Goal: Obtain resource: Download file/media

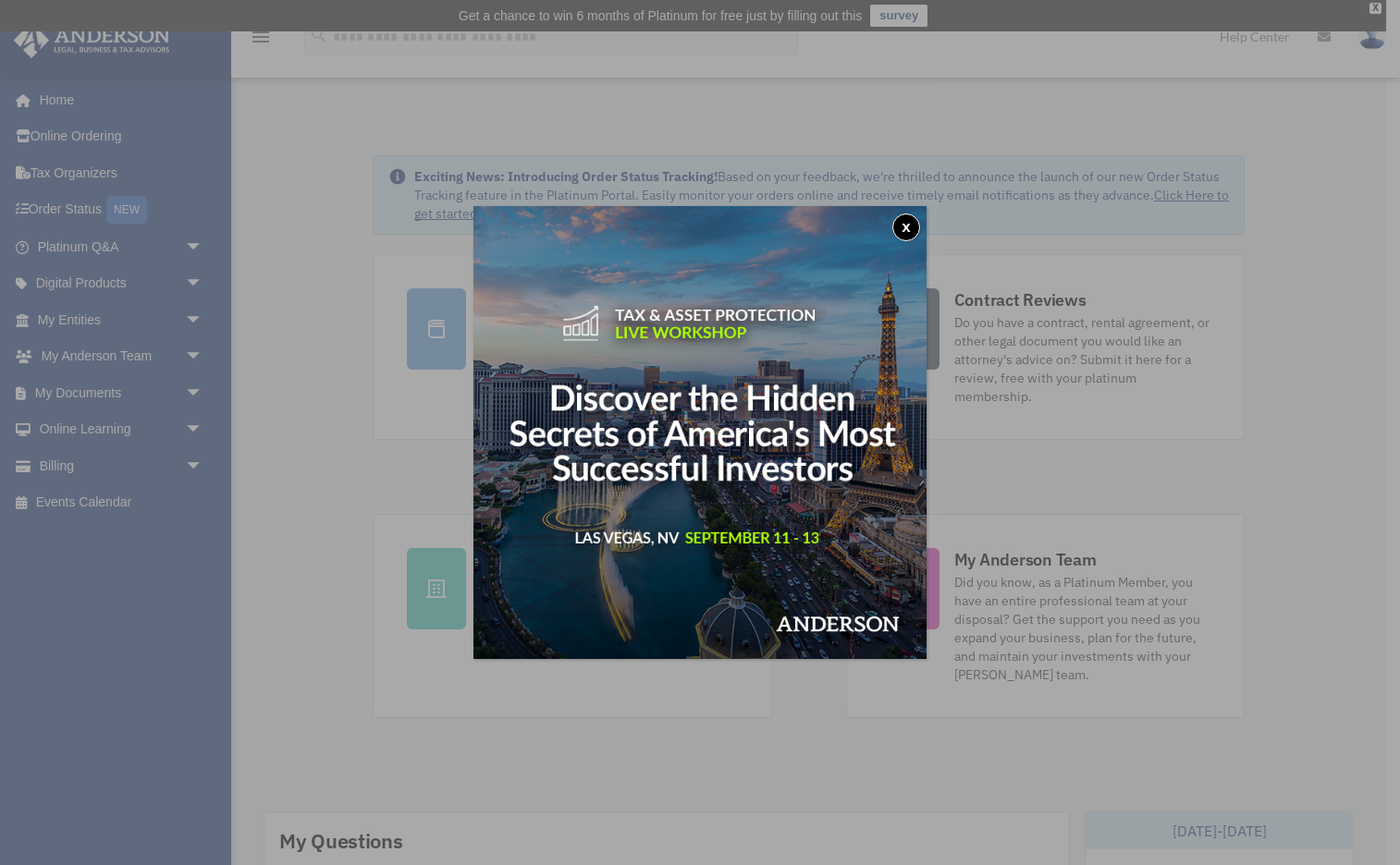
click at [899, 225] on button "x" at bounding box center [906, 227] width 28 height 28
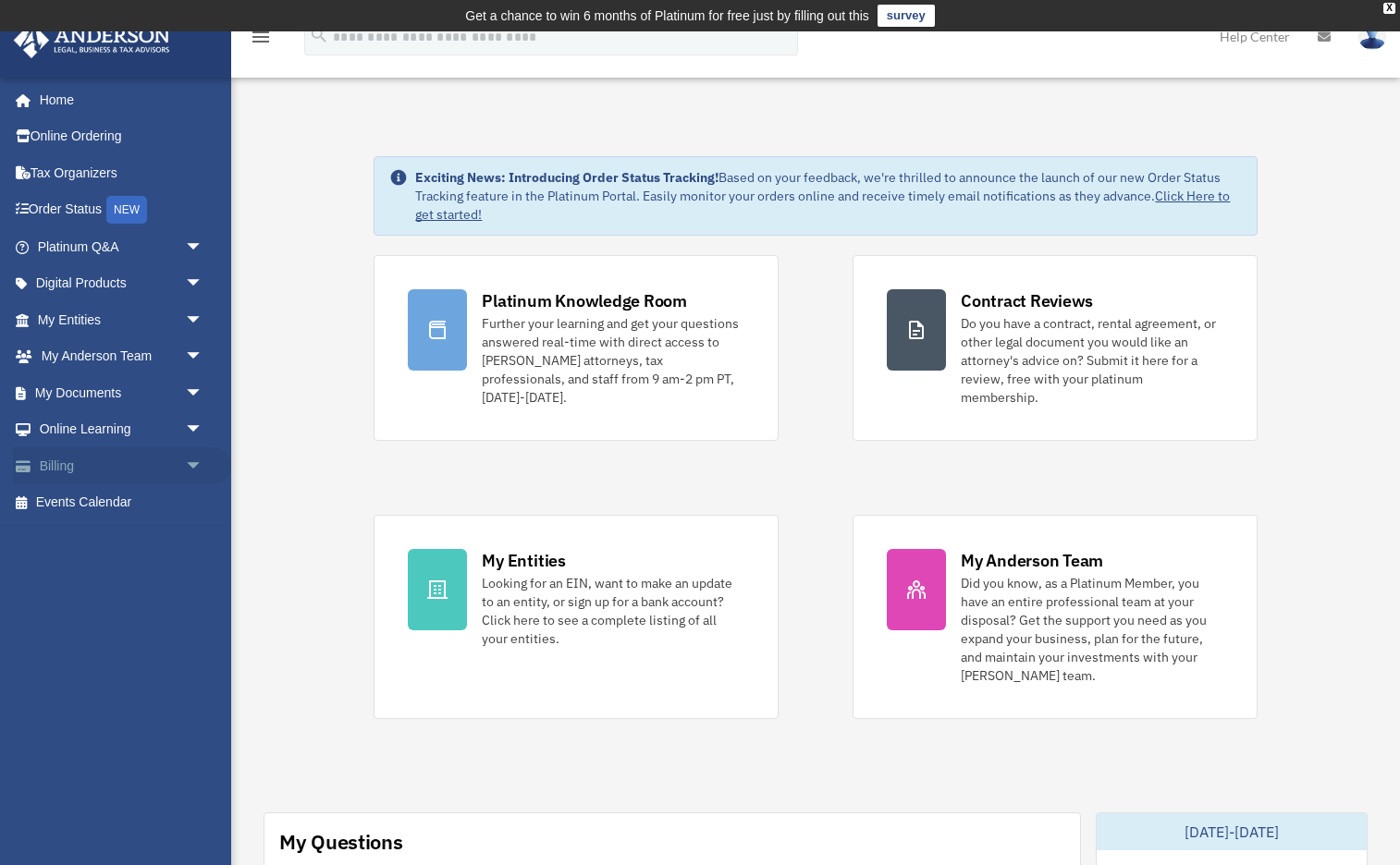
click at [185, 460] on span "arrow_drop_down" at bounding box center [203, 466] width 37 height 38
click at [124, 497] on link "$ Open Invoices" at bounding box center [128, 502] width 205 height 38
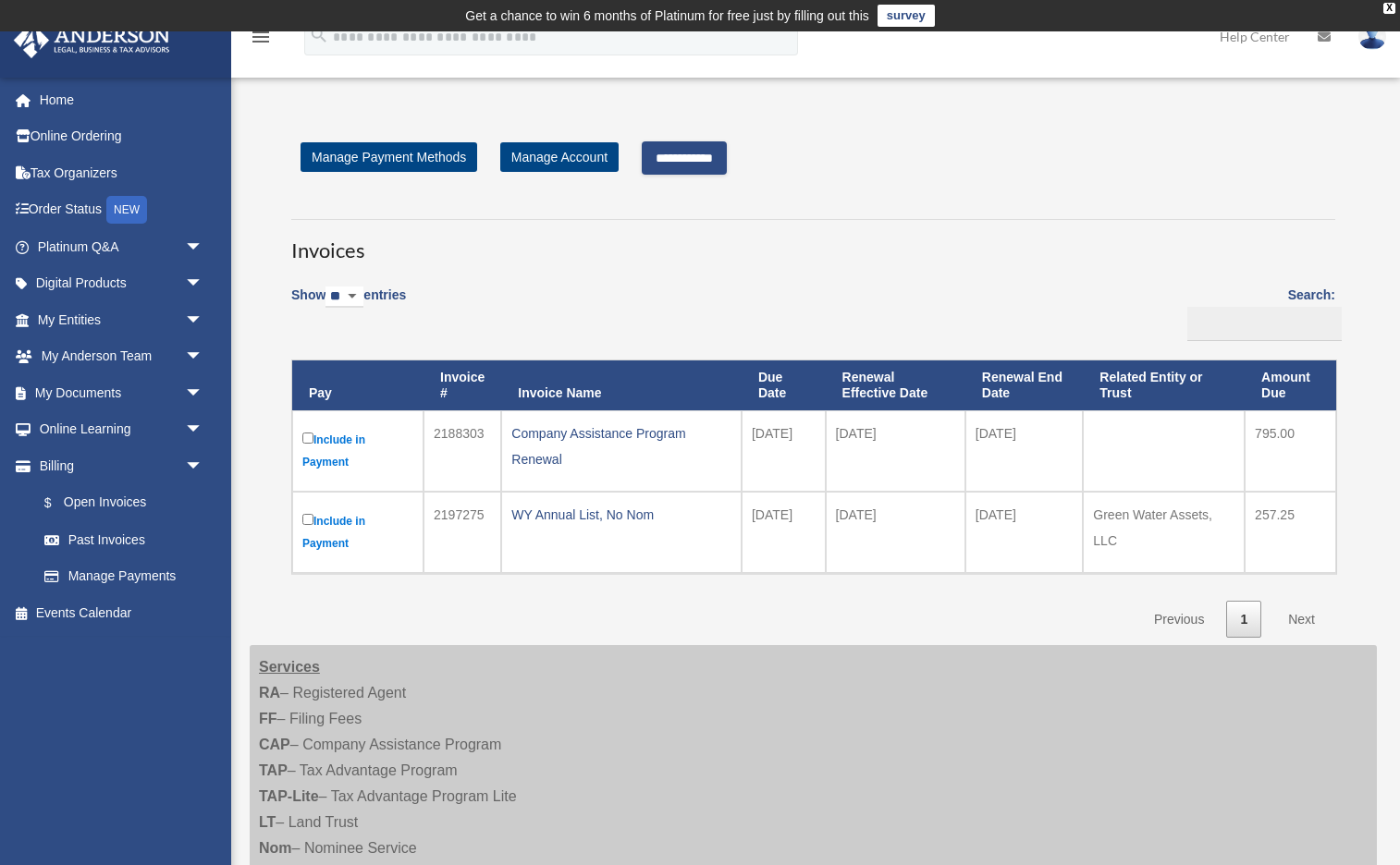
click at [1290, 621] on link "Next" at bounding box center [1302, 619] width 54 height 38
click at [1310, 619] on link "Next" at bounding box center [1302, 619] width 54 height 38
click at [685, 156] on input "**********" at bounding box center [684, 158] width 86 height 33
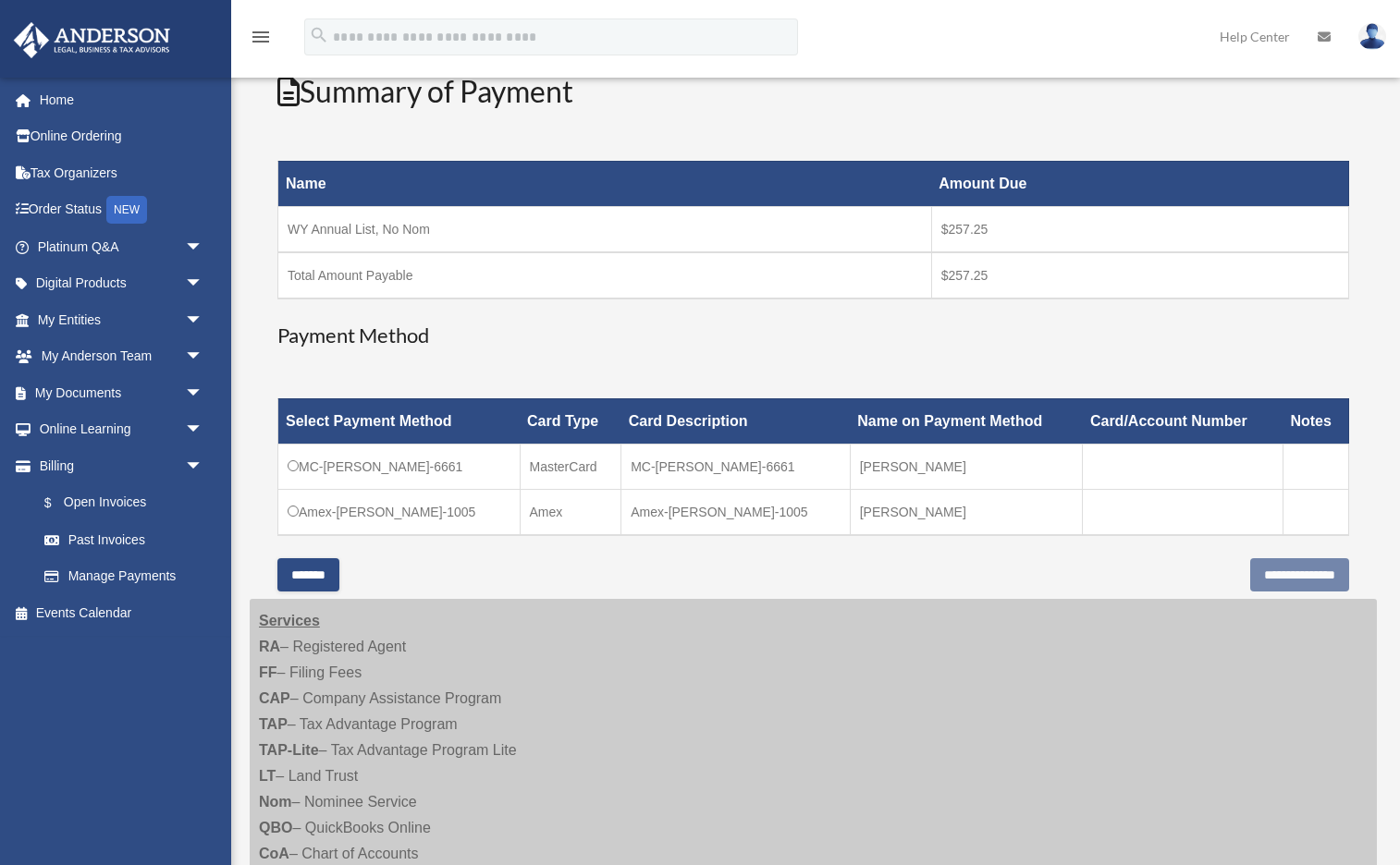
scroll to position [253, 0]
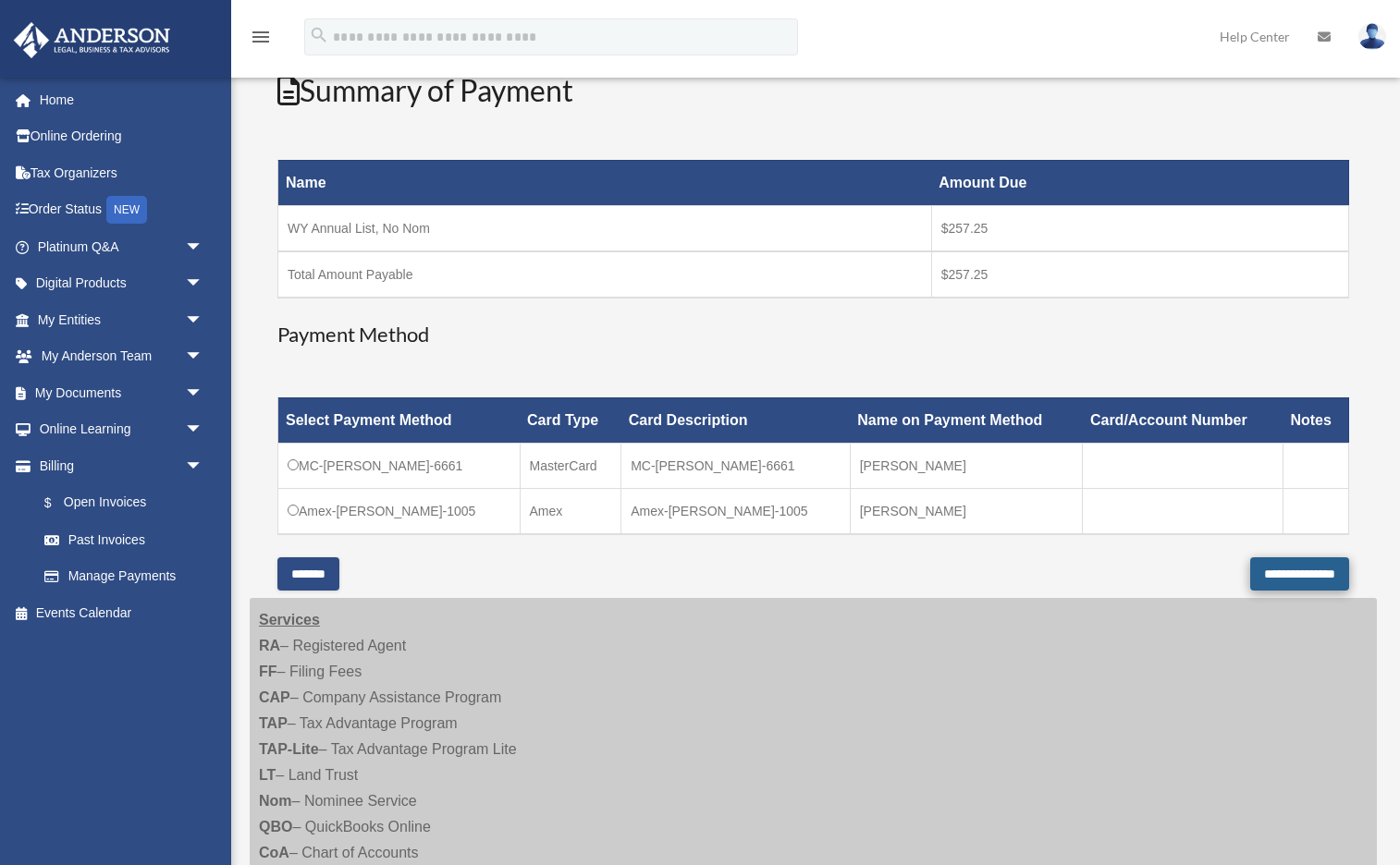
click at [1259, 574] on input "**********" at bounding box center [1300, 574] width 99 height 33
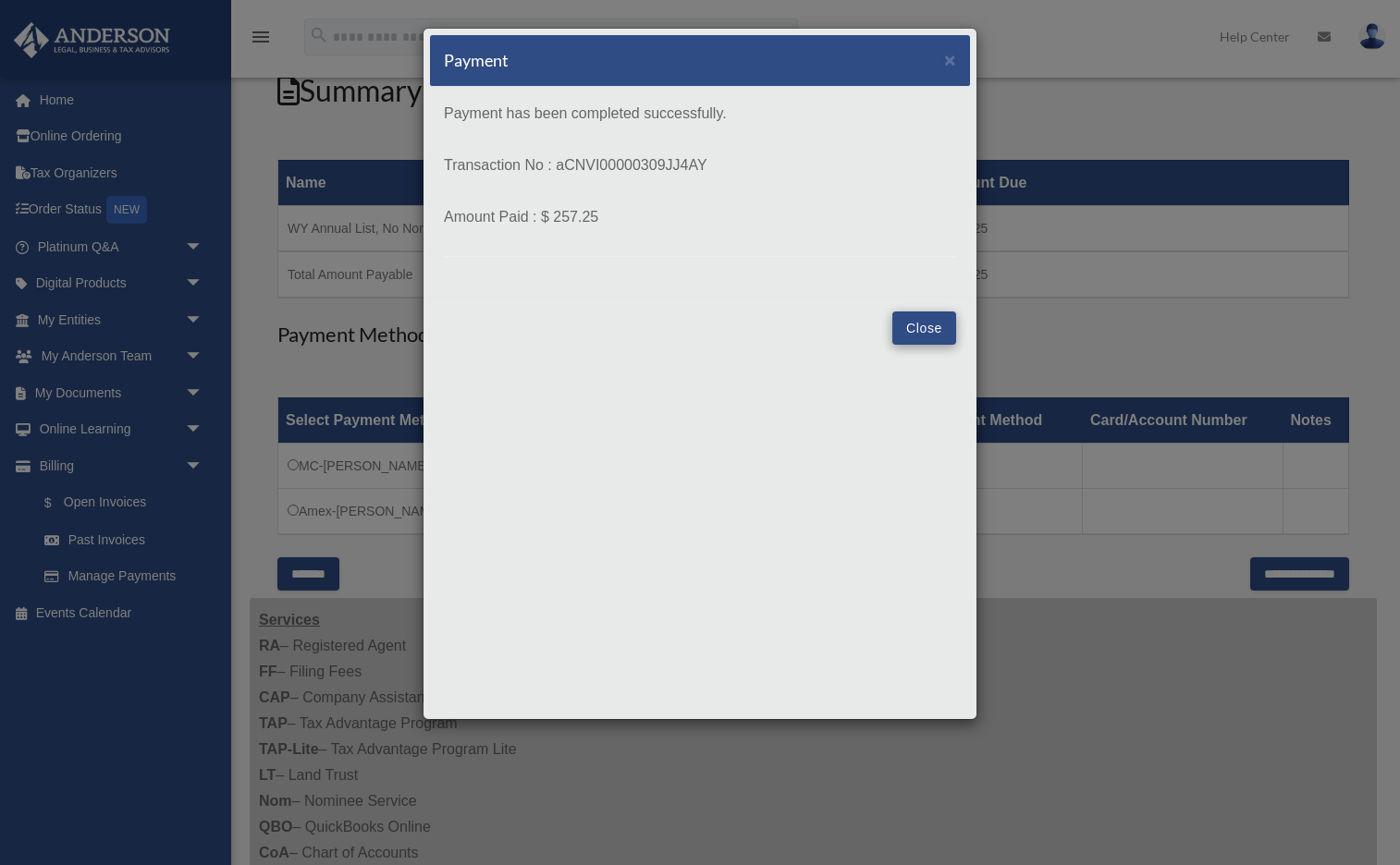
click at [932, 335] on button "Close" at bounding box center [925, 329] width 64 height 33
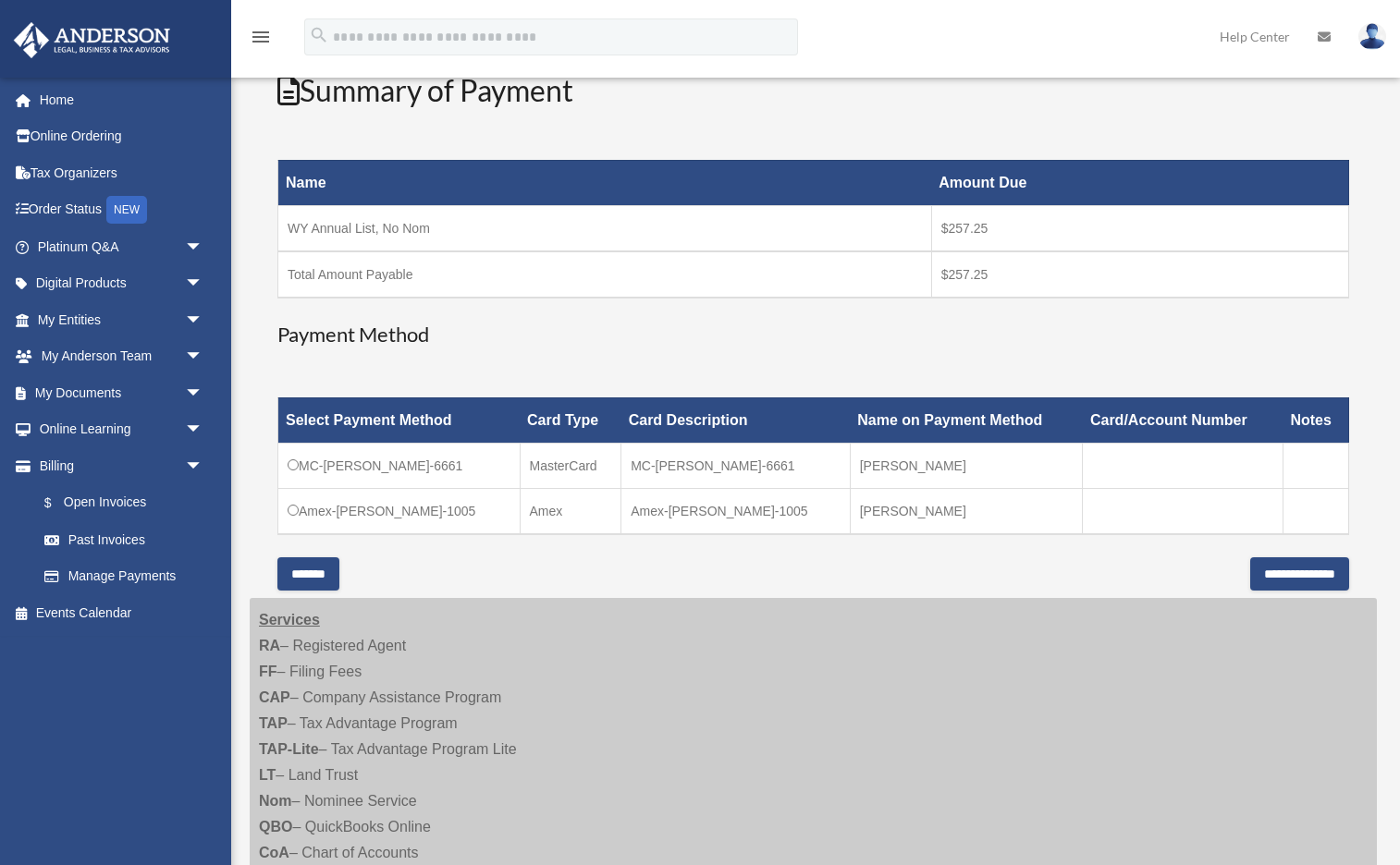
click at [916, 339] on h3 "Payment Method" at bounding box center [813, 334] width 1071 height 28
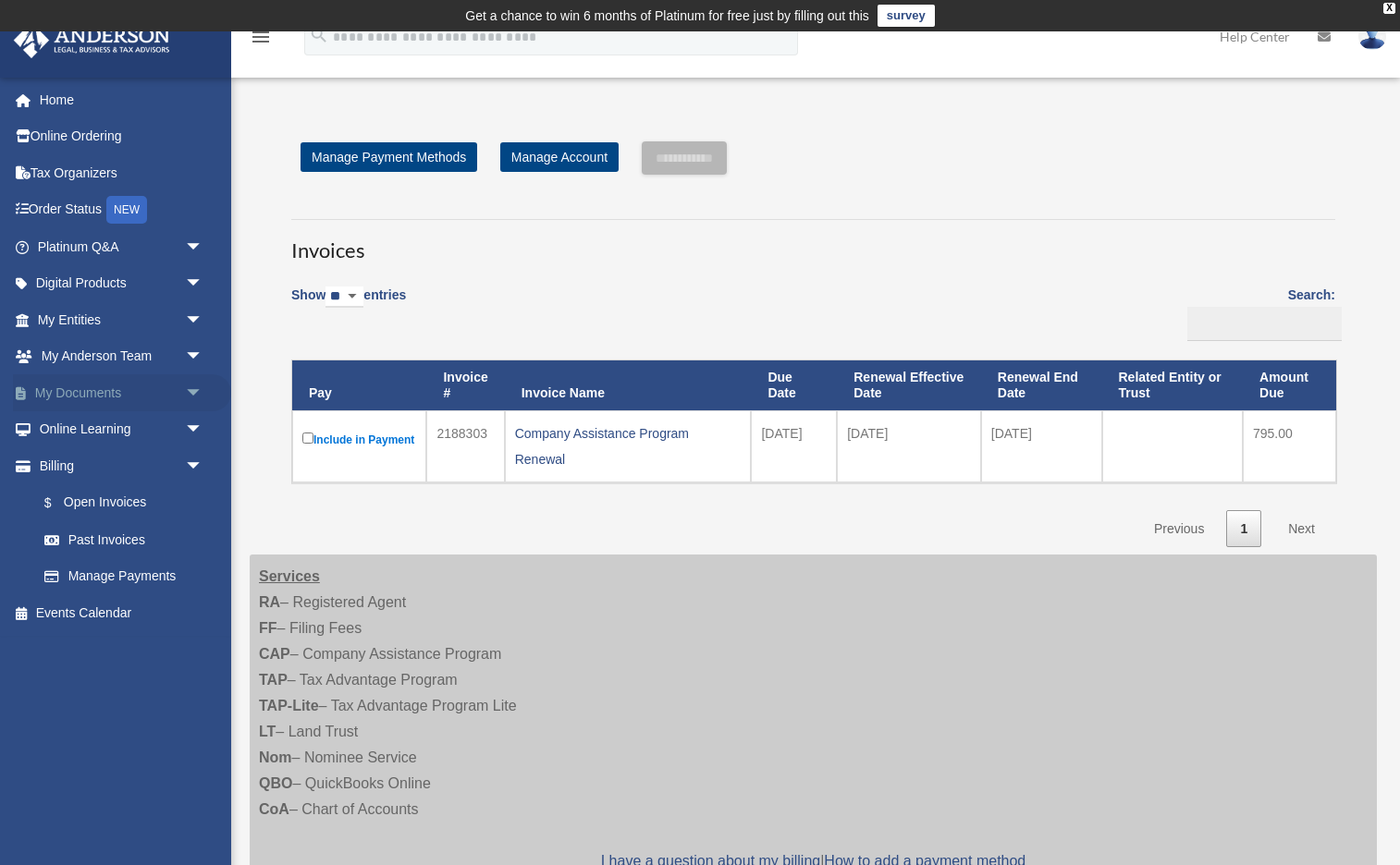
click at [191, 382] on span "arrow_drop_down" at bounding box center [203, 393] width 37 height 38
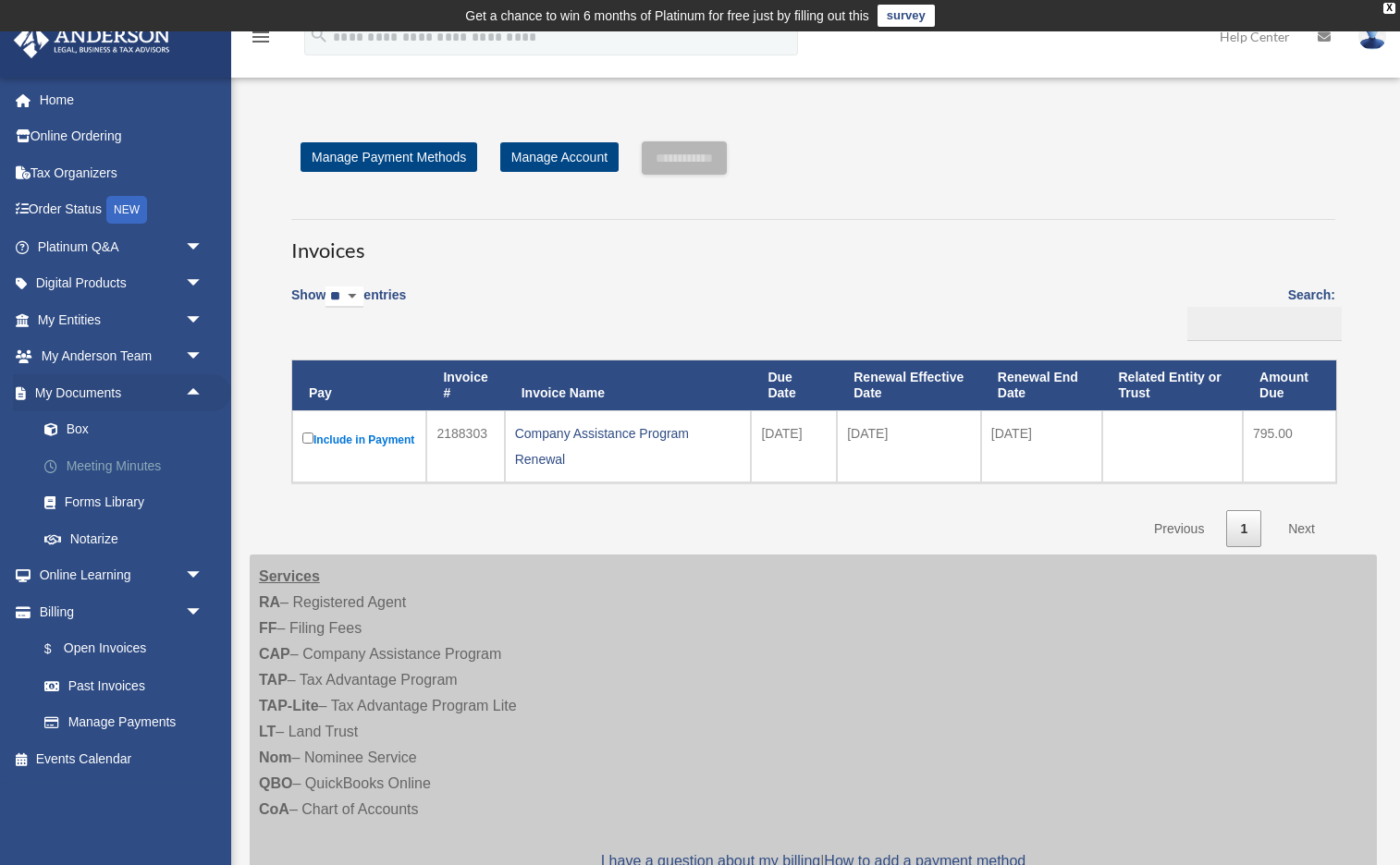
click at [108, 464] on link "Meeting Minutes" at bounding box center [128, 466] width 205 height 37
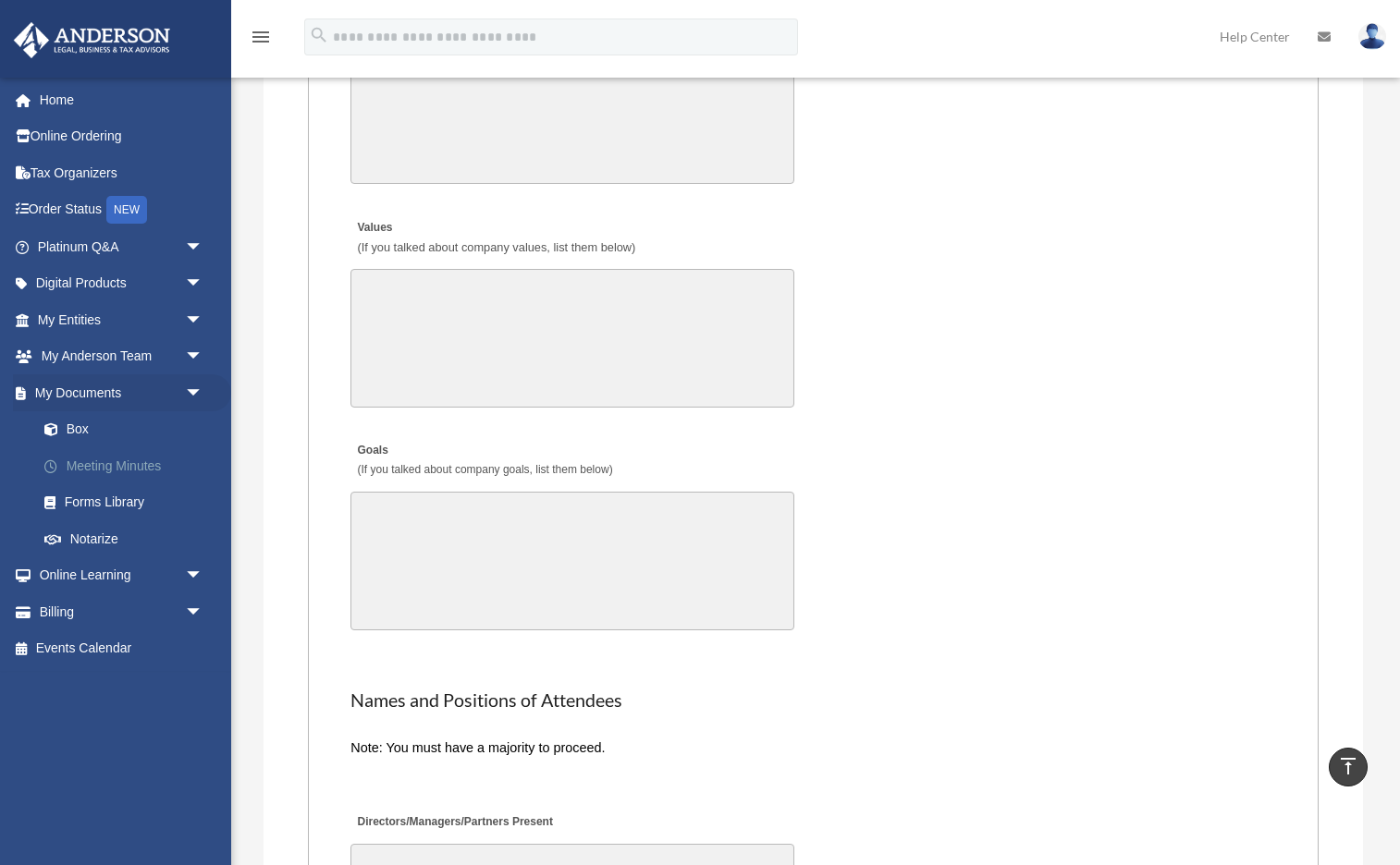
scroll to position [3135, 1]
click at [75, 422] on link "Box" at bounding box center [128, 430] width 205 height 37
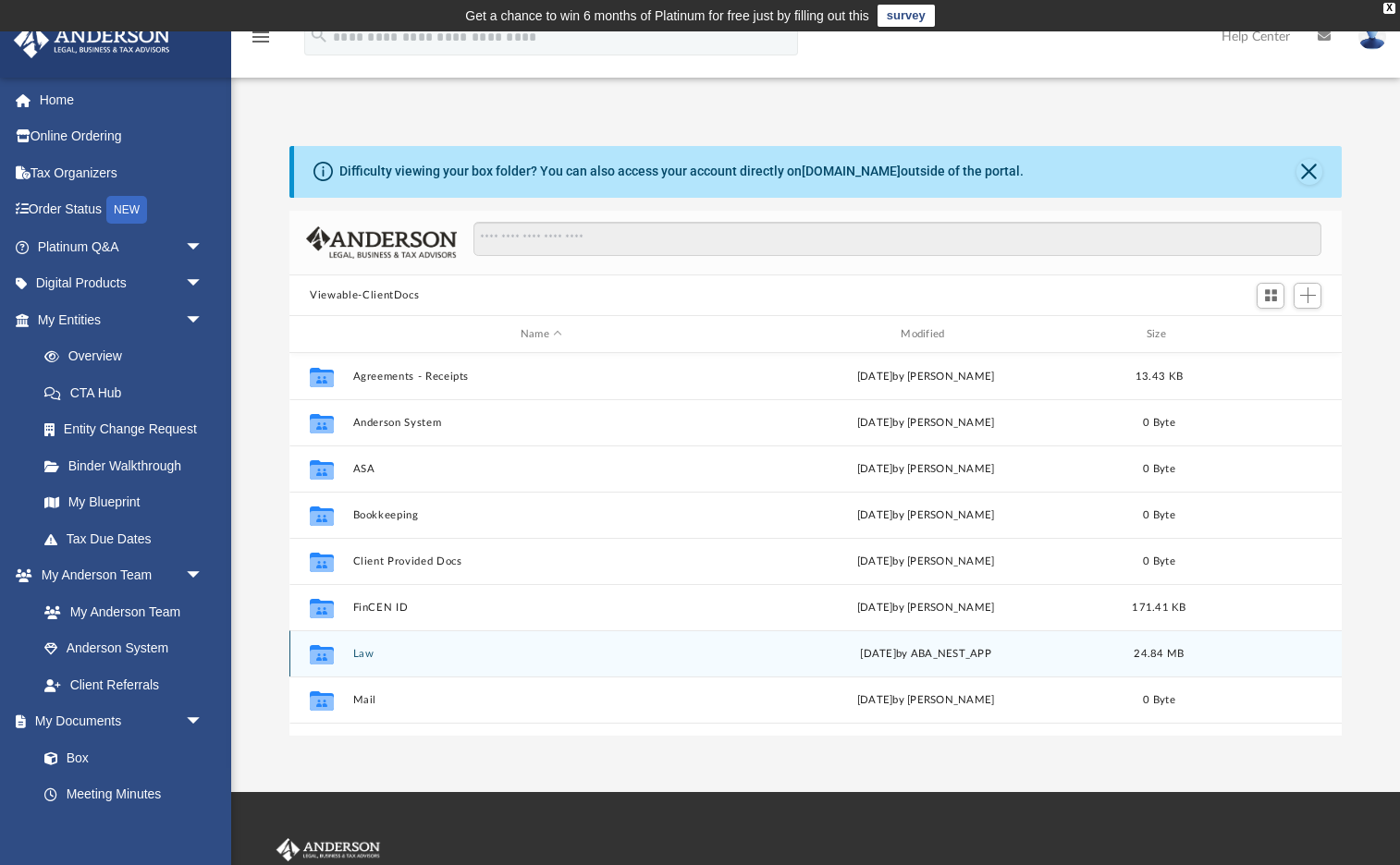
click at [369, 651] on button "Law" at bounding box center [541, 654] width 376 height 12
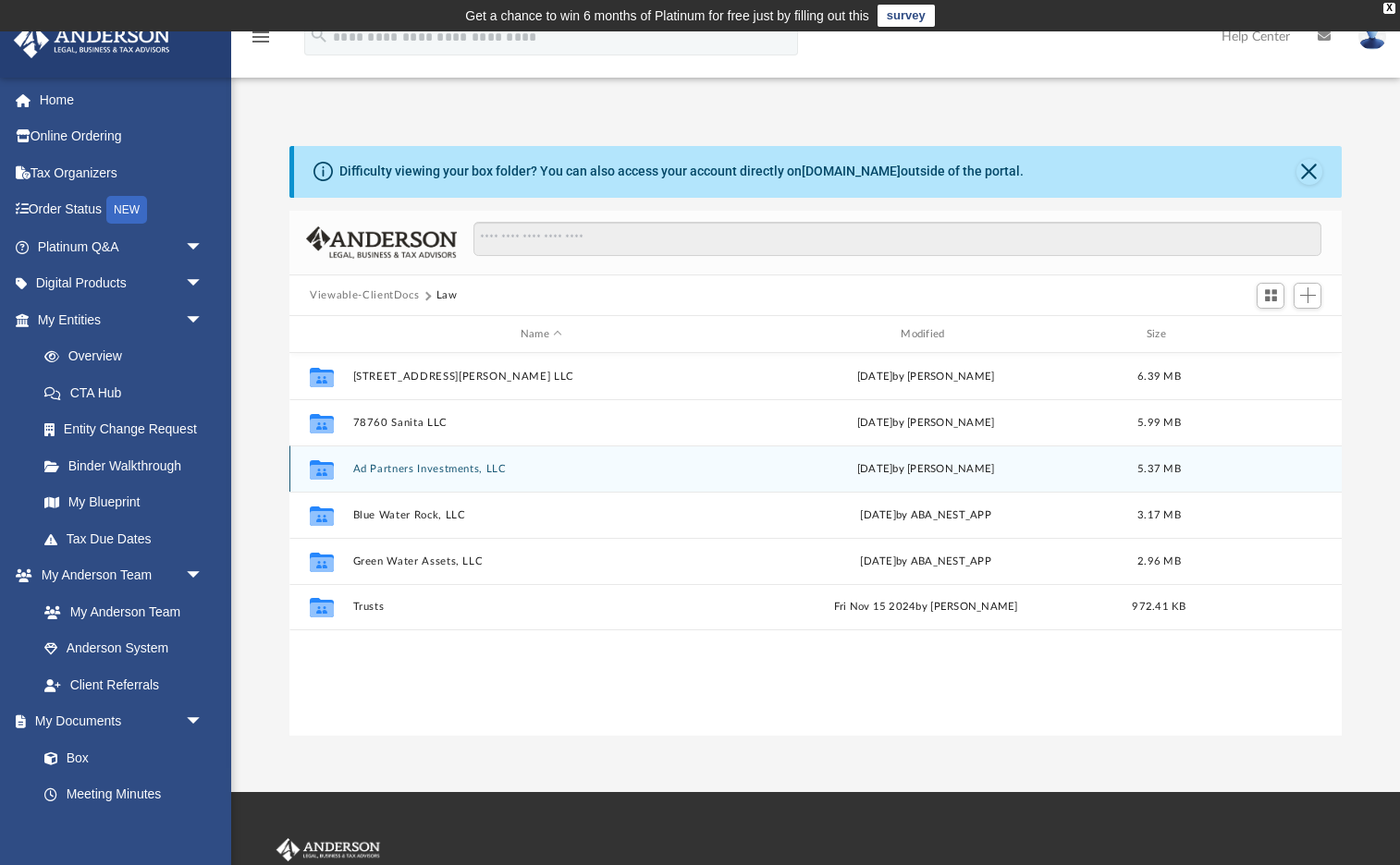
click at [431, 467] on button "Ad Partners Investments, LLC" at bounding box center [541, 469] width 376 height 12
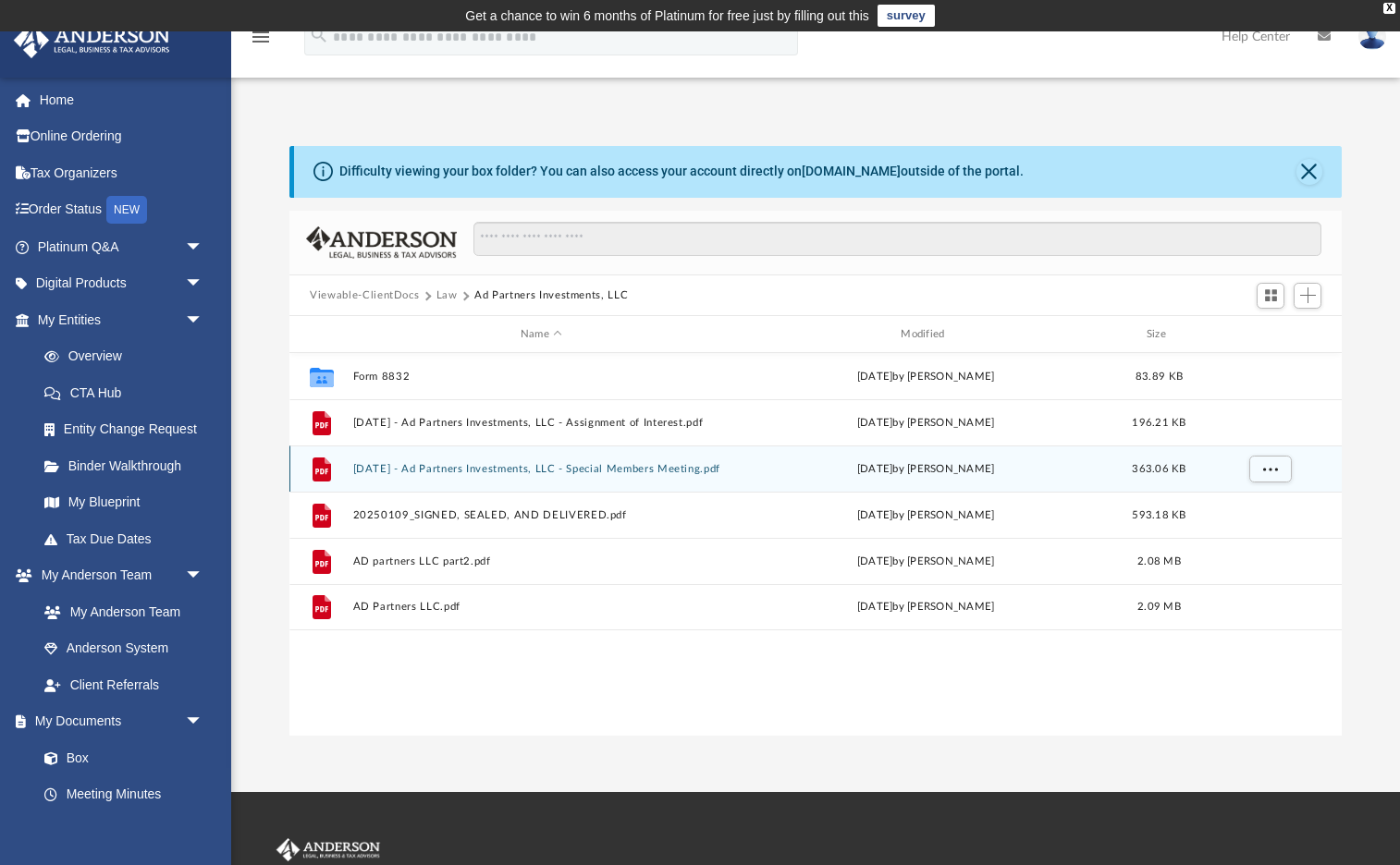
click at [619, 471] on button "2025.01.08 - Ad Partners Investments, LLC - Special Members Meeting.pdf" at bounding box center [541, 469] width 376 height 12
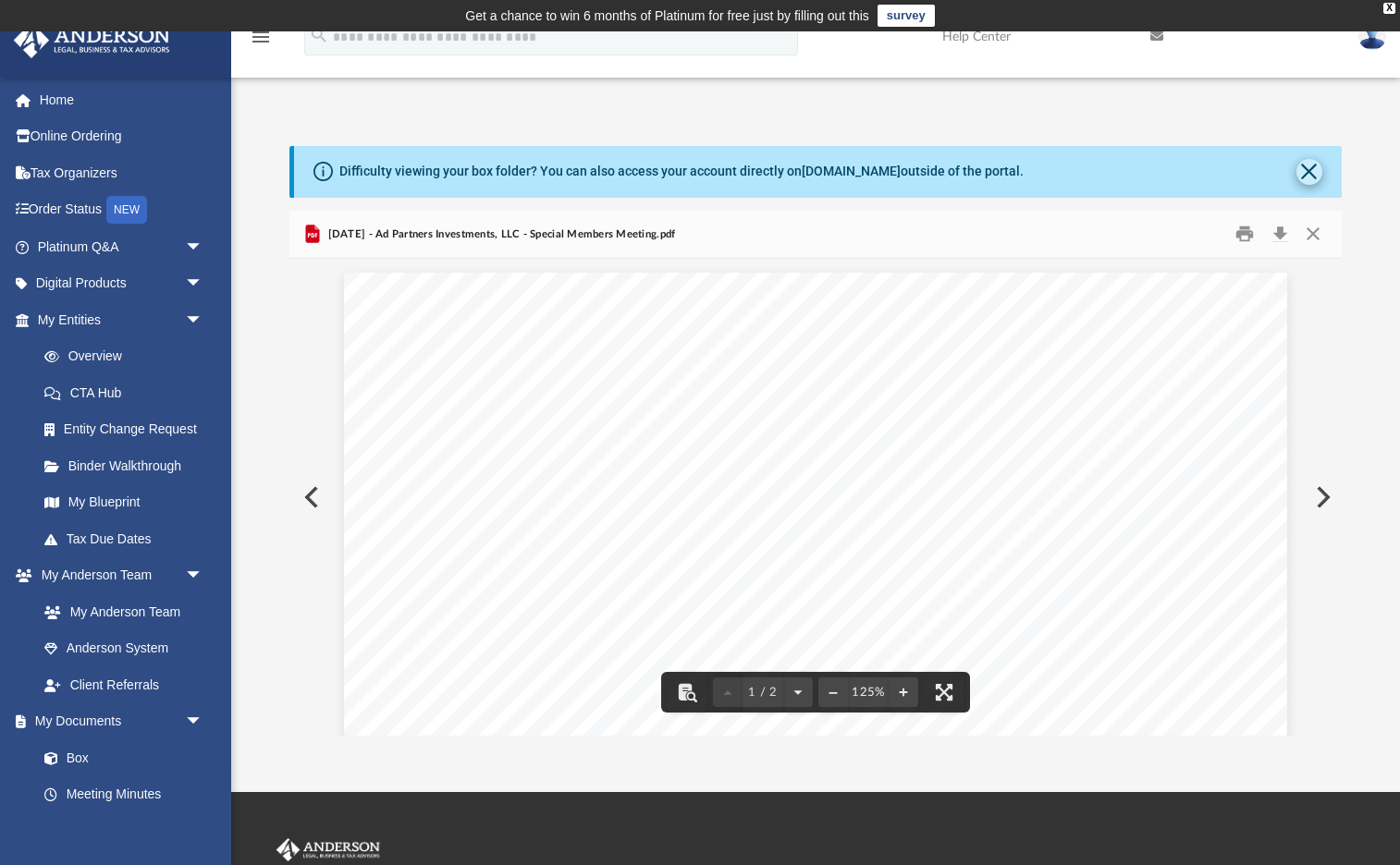
click at [1306, 180] on button "Close" at bounding box center [1310, 172] width 26 height 26
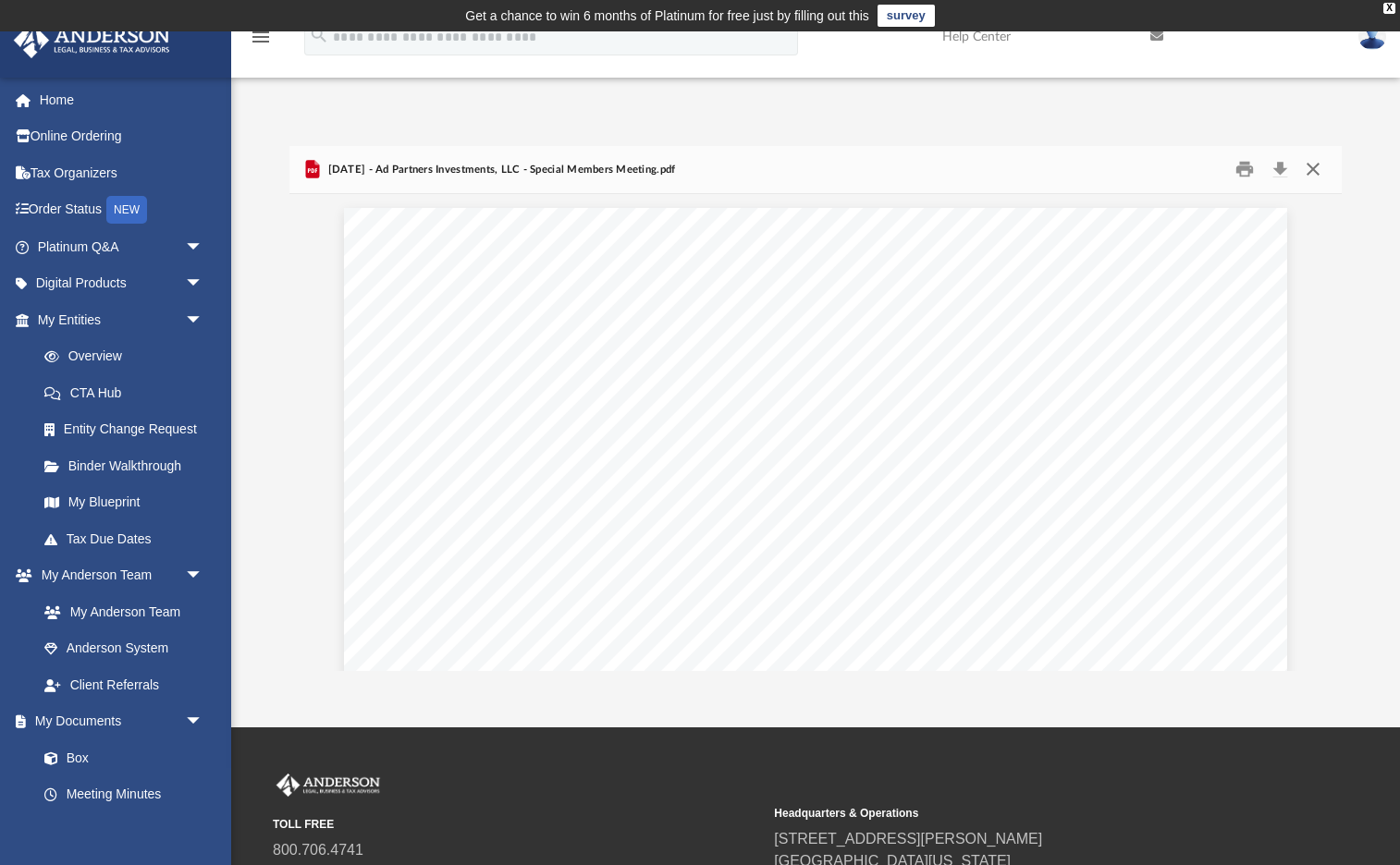
click at [1311, 173] on button "Close" at bounding box center [1312, 169] width 33 height 28
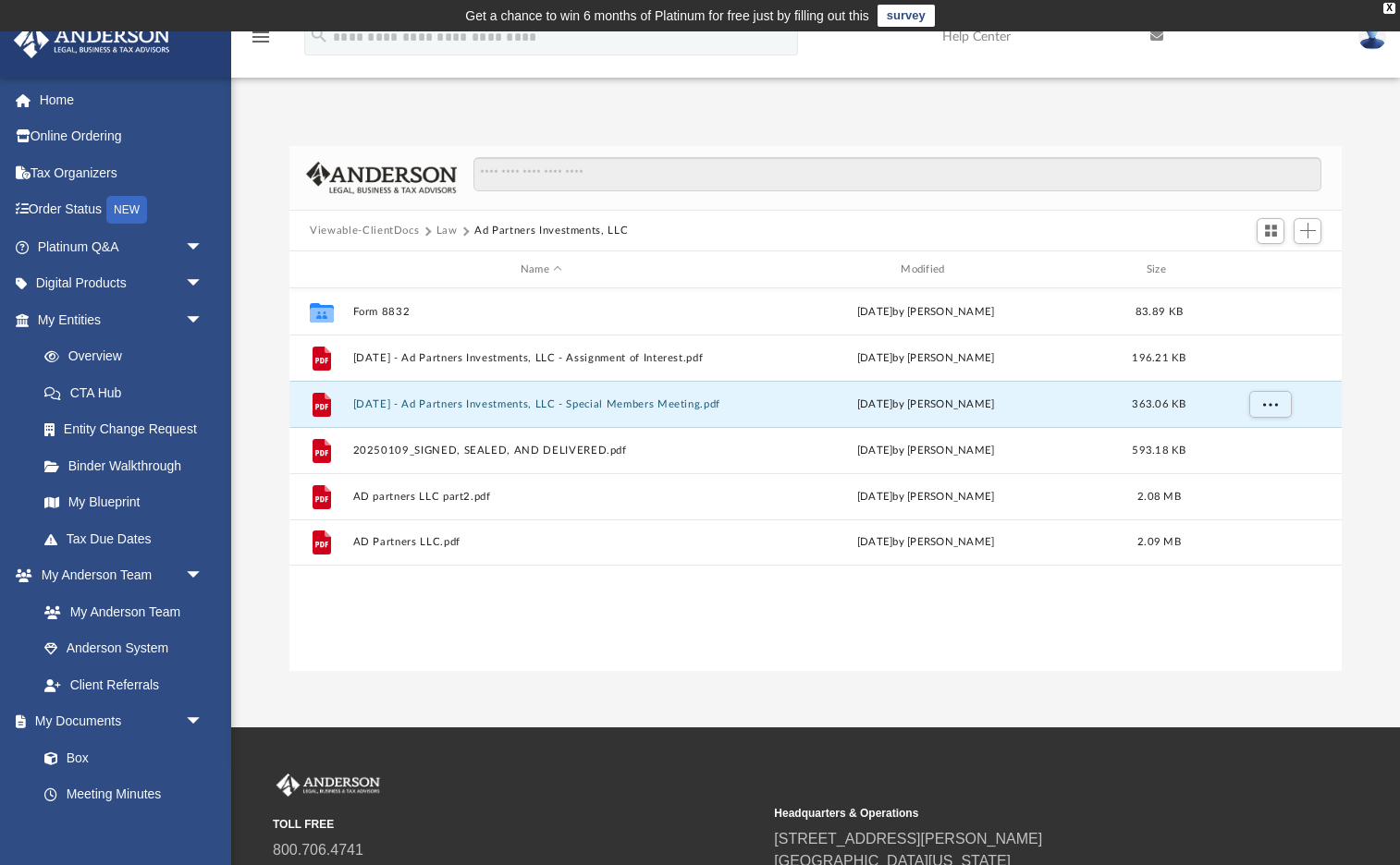
click at [449, 235] on button "Law" at bounding box center [447, 230] width 21 height 17
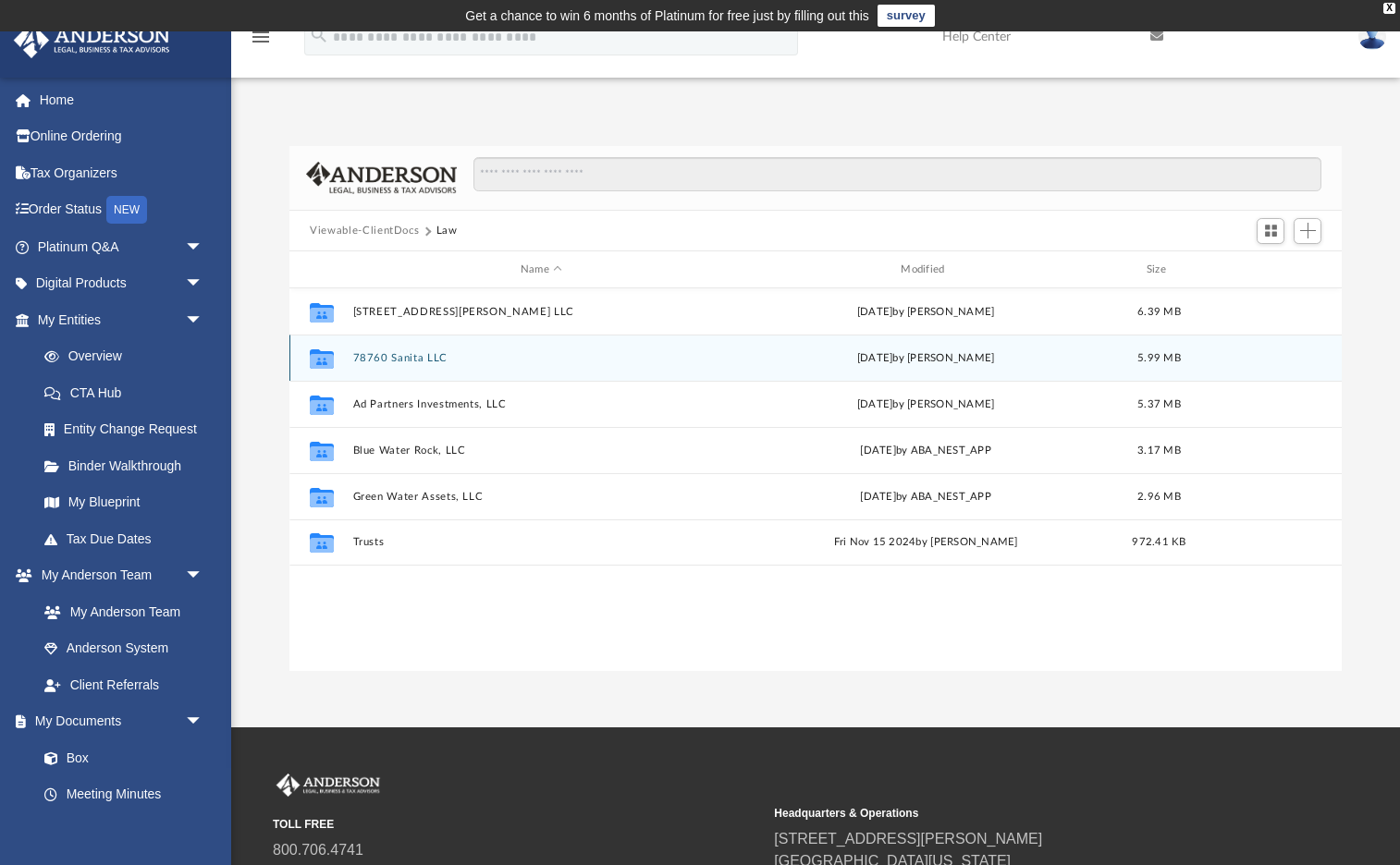
click at [434, 355] on button "78760 Sanita LLC" at bounding box center [541, 358] width 376 height 12
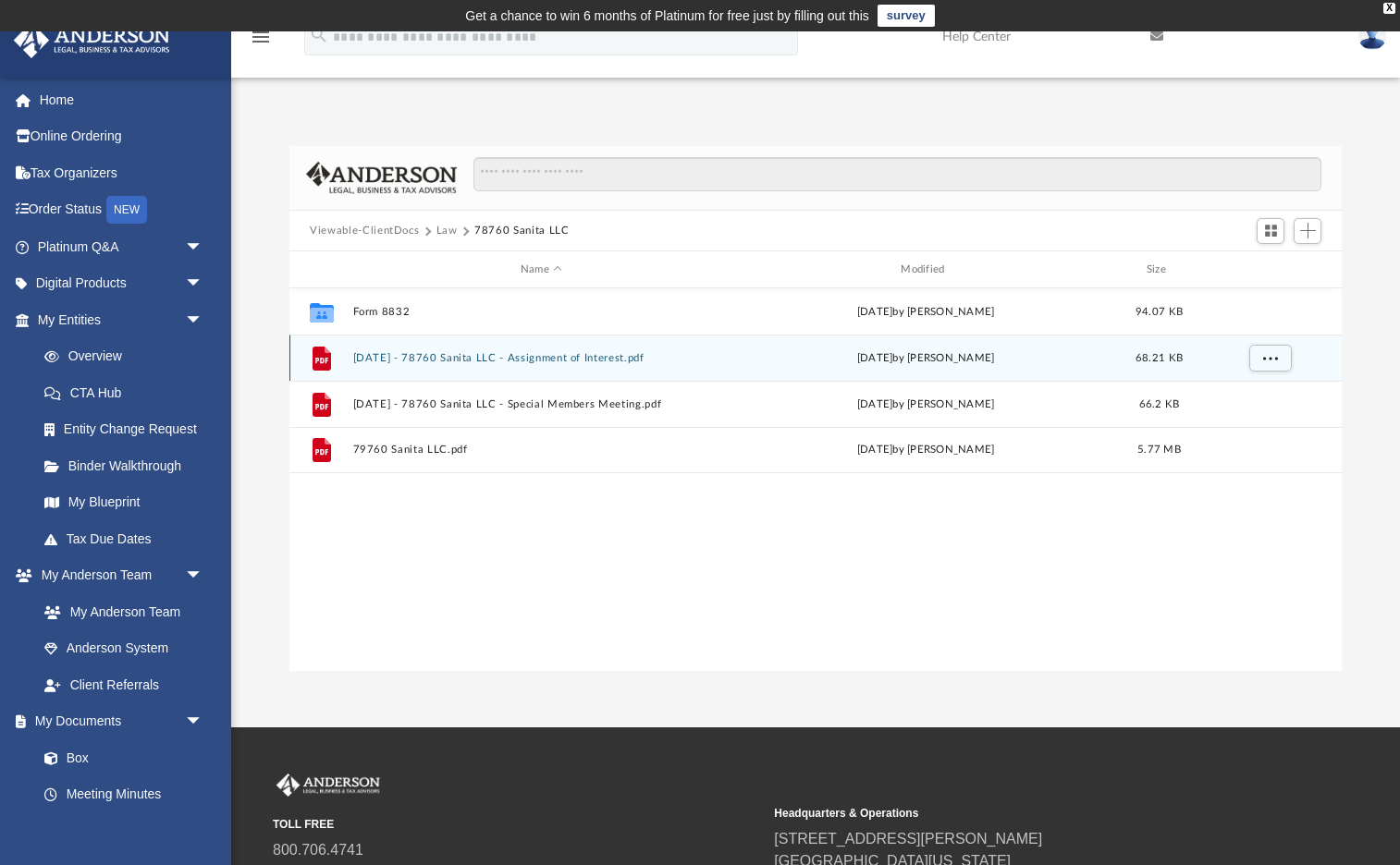
click at [544, 361] on button "2024.11.15 - 78760 Sanita LLC - Assignment of Interest.pdf" at bounding box center [541, 358] width 376 height 12
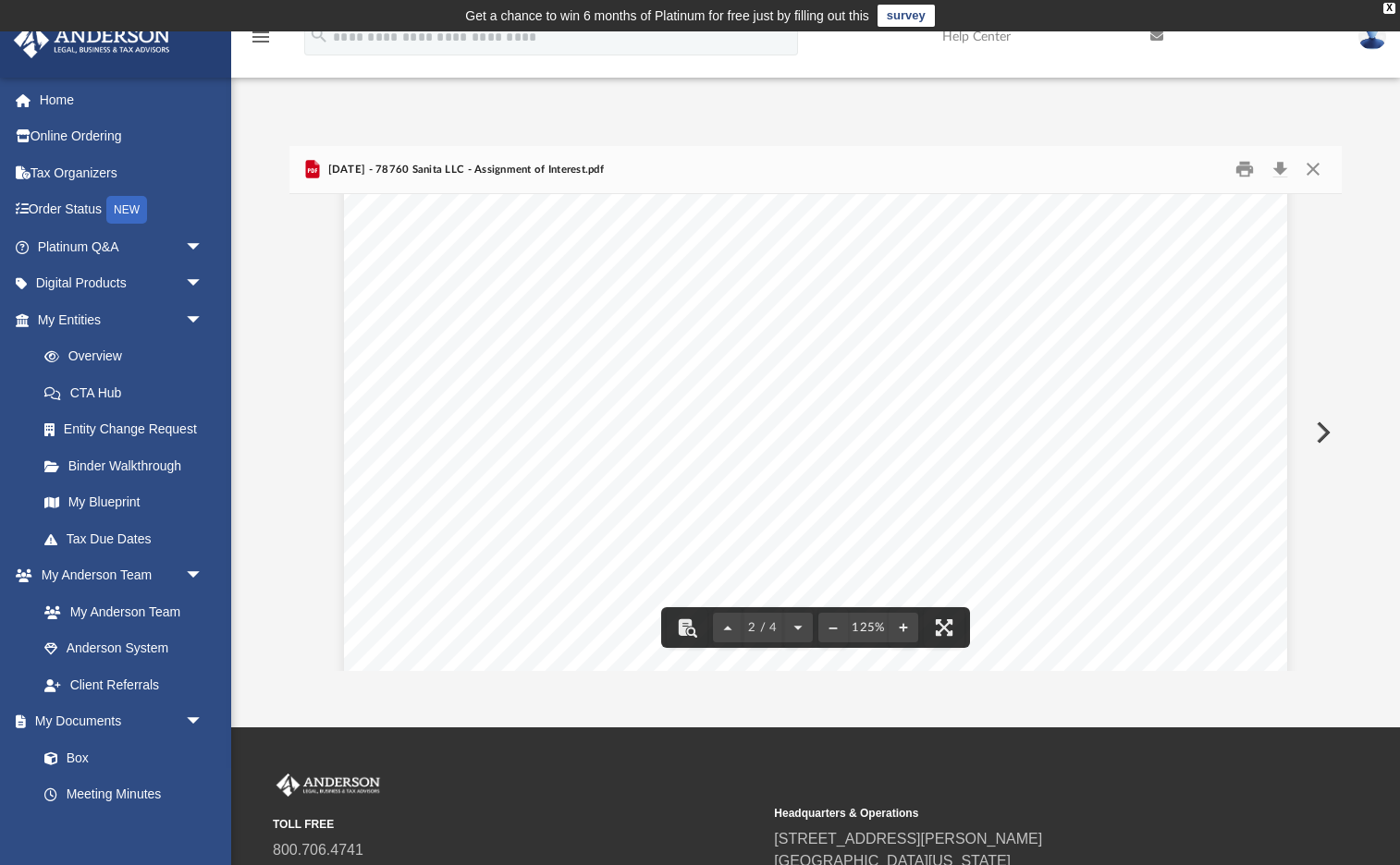
scroll to position [1968, 0]
click at [1315, 163] on button "Close" at bounding box center [1312, 169] width 33 height 28
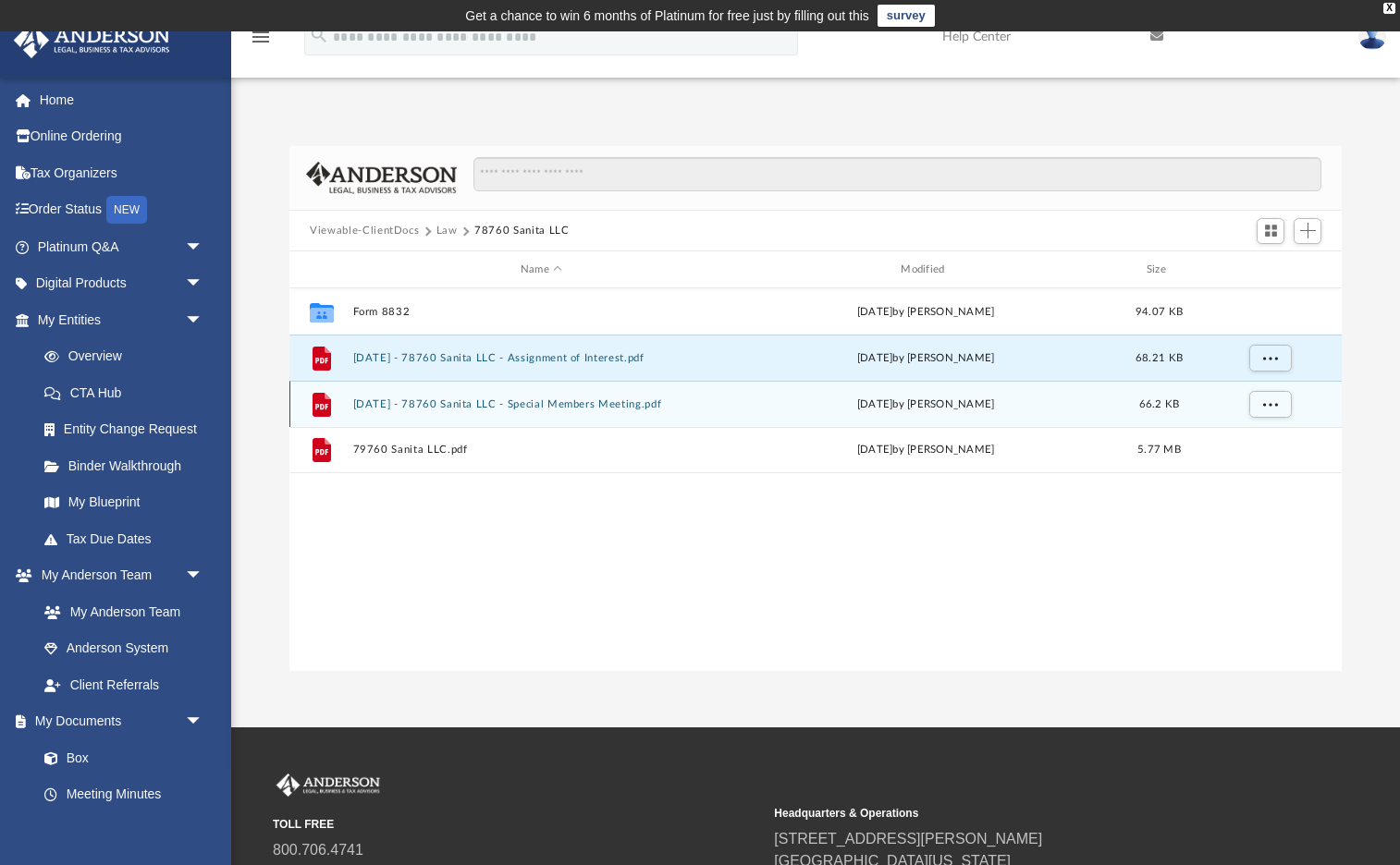
click at [482, 404] on button "2024.11.15 - 78760 Sanita LLC - Special Members Meeting.pdf" at bounding box center [541, 404] width 376 height 12
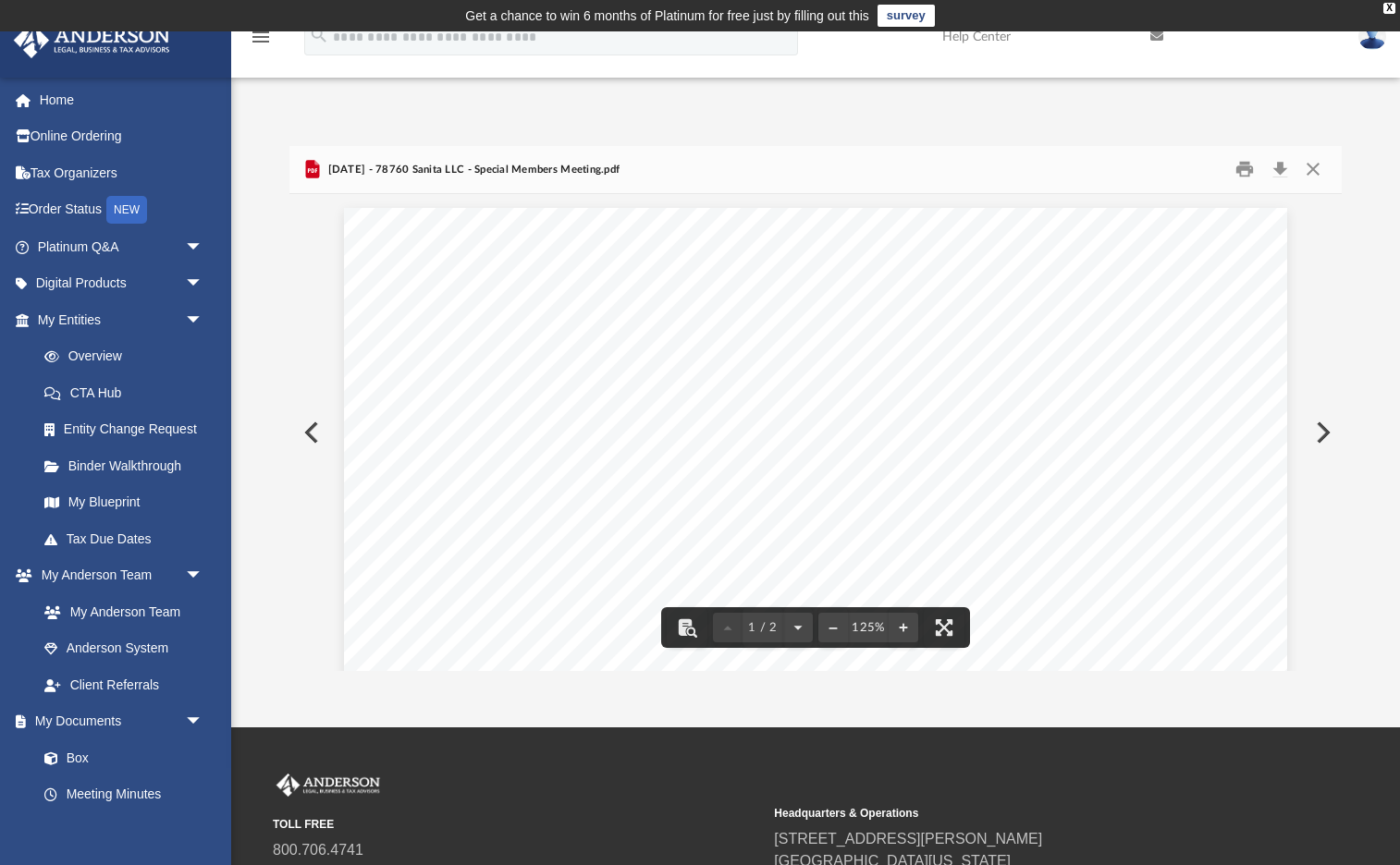
scroll to position [0, 0]
click at [1311, 170] on button "Close" at bounding box center [1312, 169] width 33 height 28
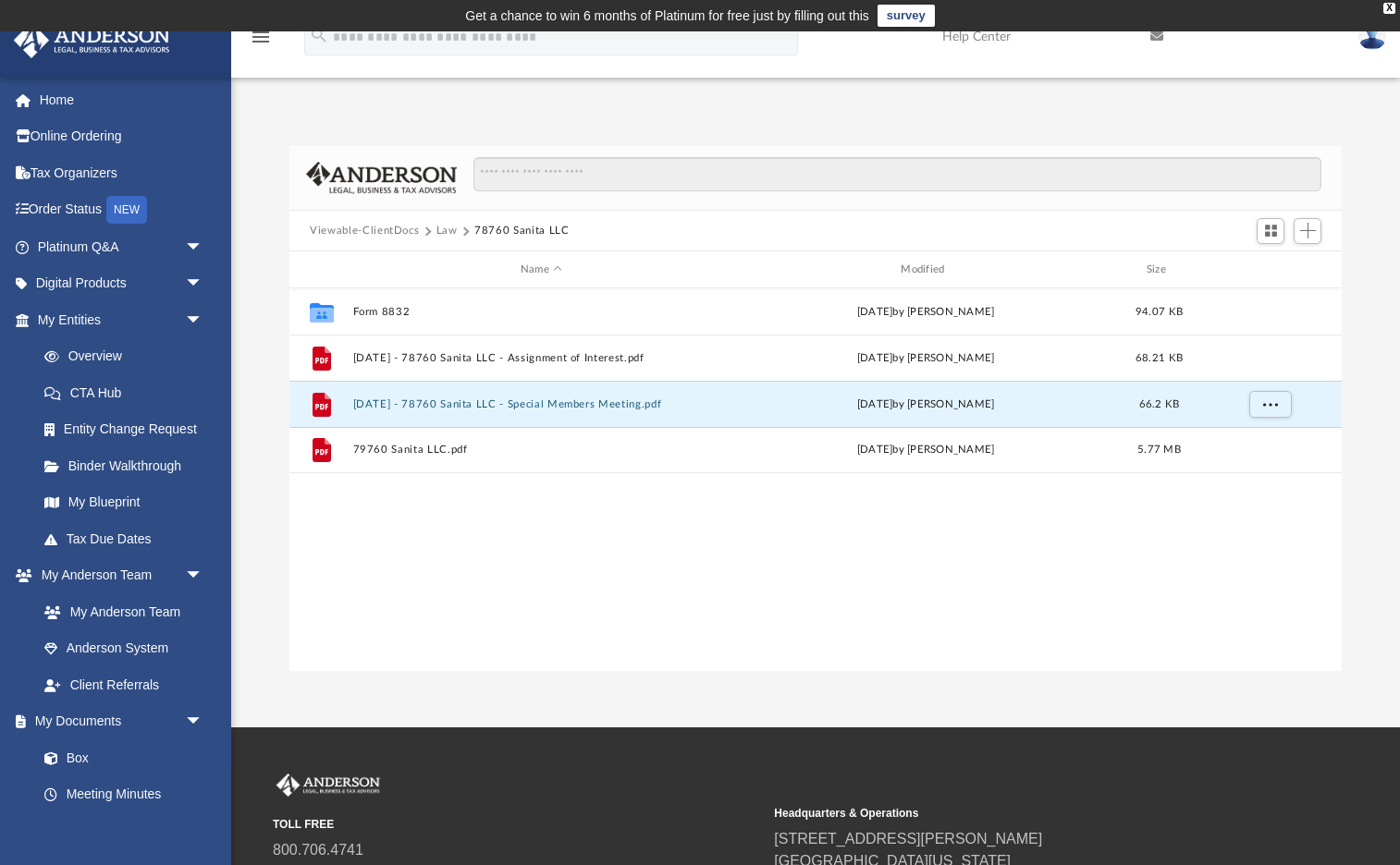
click at [448, 228] on button "Law" at bounding box center [447, 230] width 21 height 17
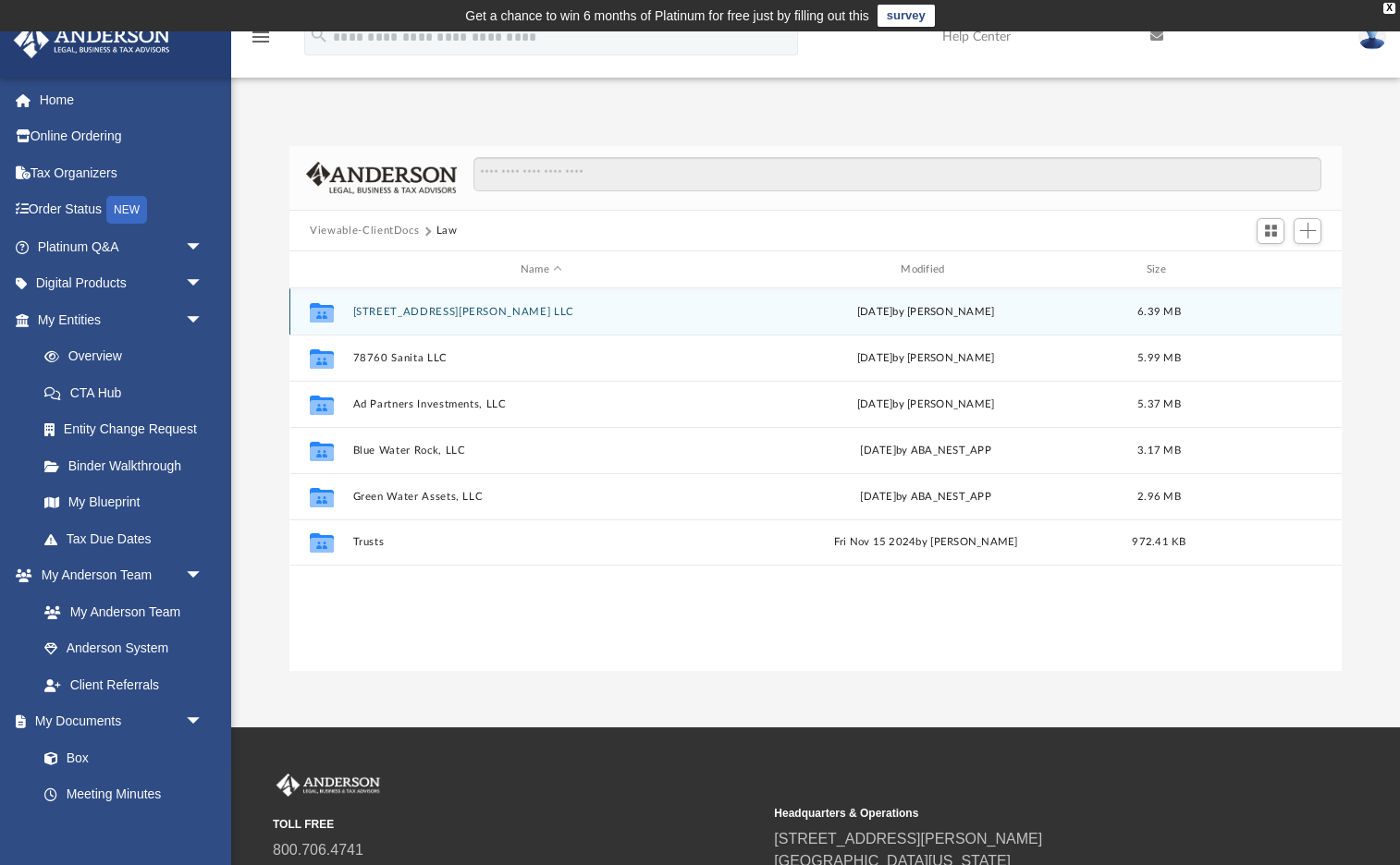
click at [438, 313] on button "54610 Alvarado Ave LLC" at bounding box center [541, 312] width 376 height 12
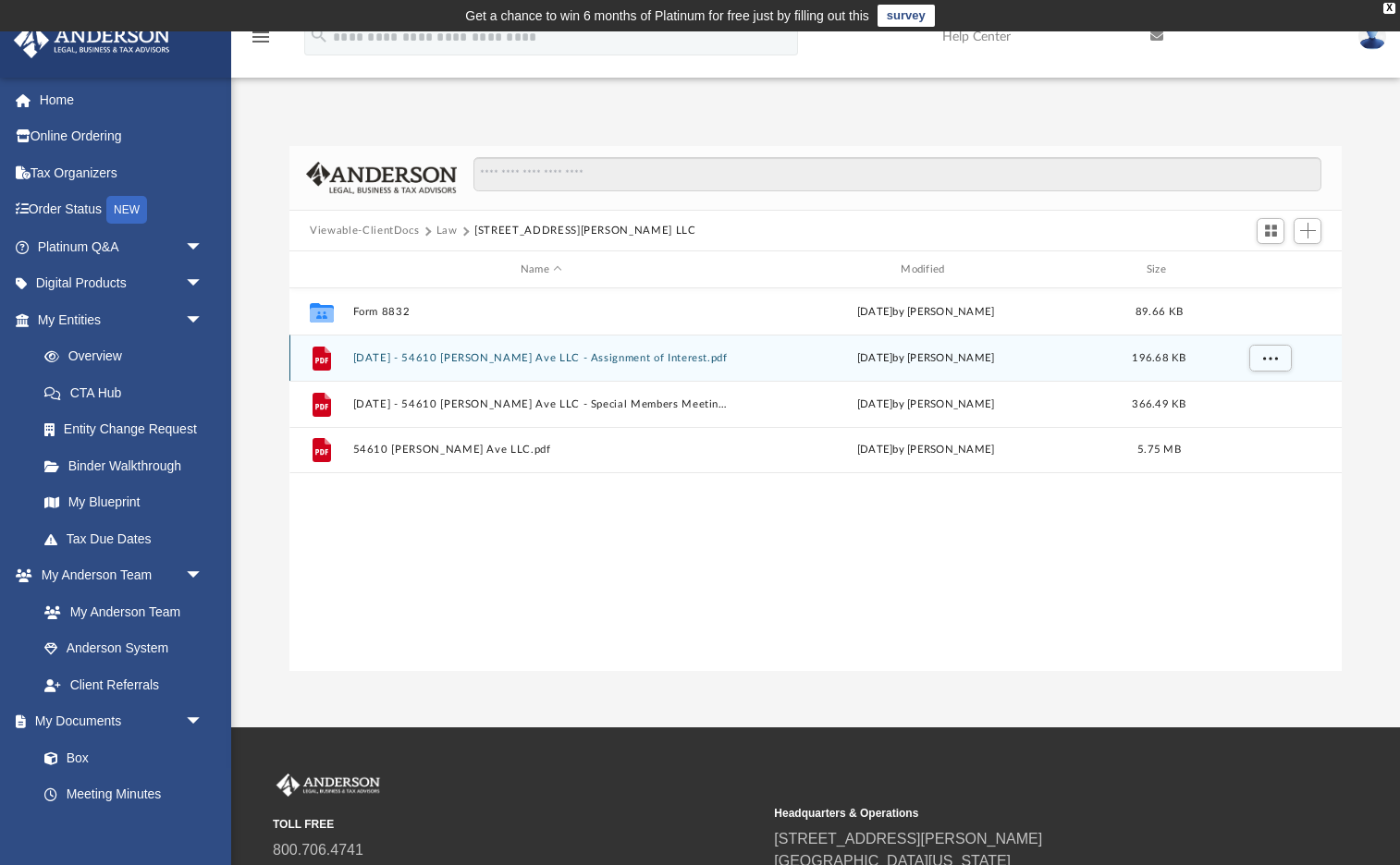
click at [538, 358] on button "2025.01.09 - 54610 Alvarado Ave LLC - Assignment of Interest.pdf" at bounding box center [541, 358] width 376 height 12
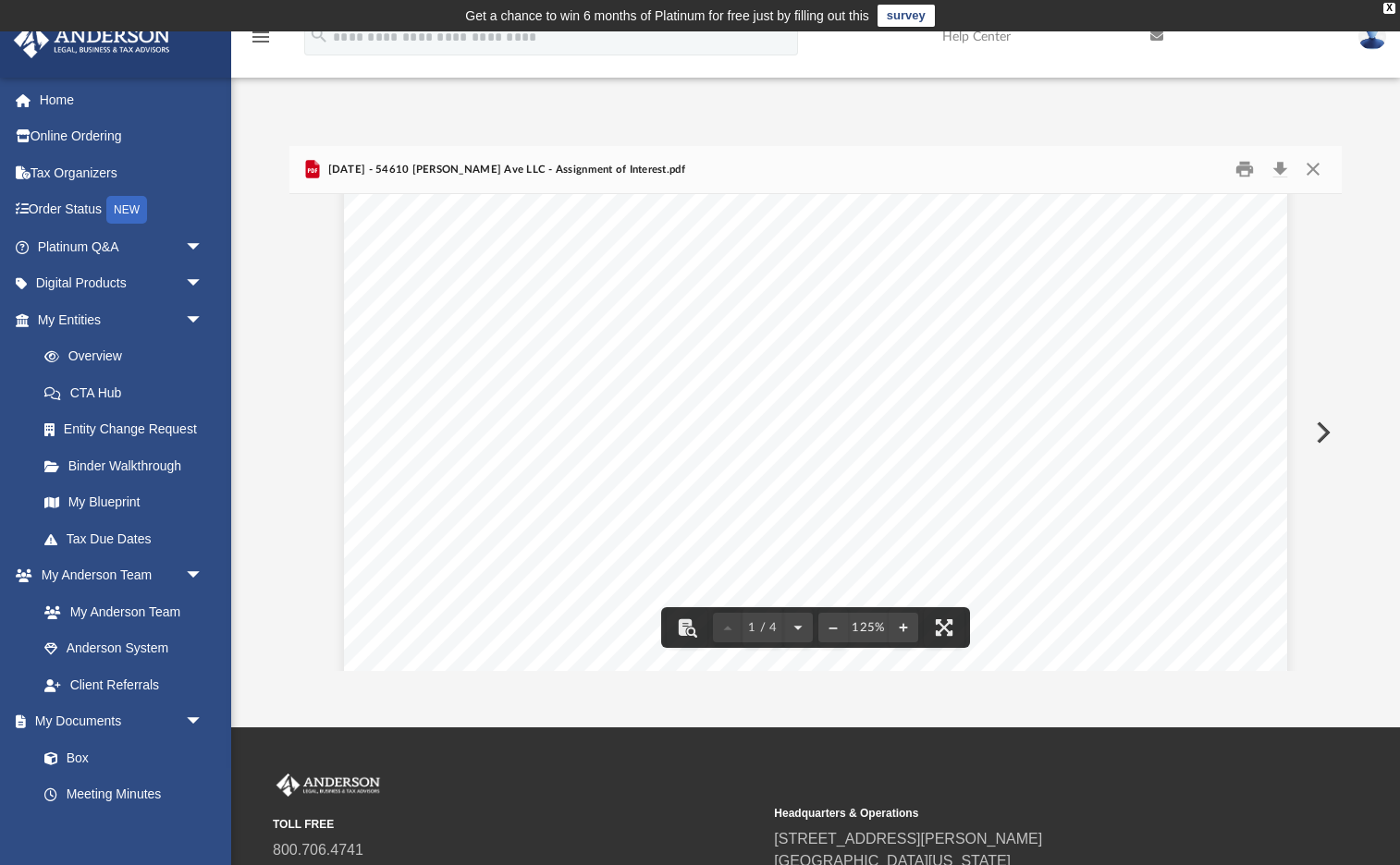
scroll to position [139, 0]
click at [1315, 170] on button "Close" at bounding box center [1312, 169] width 33 height 28
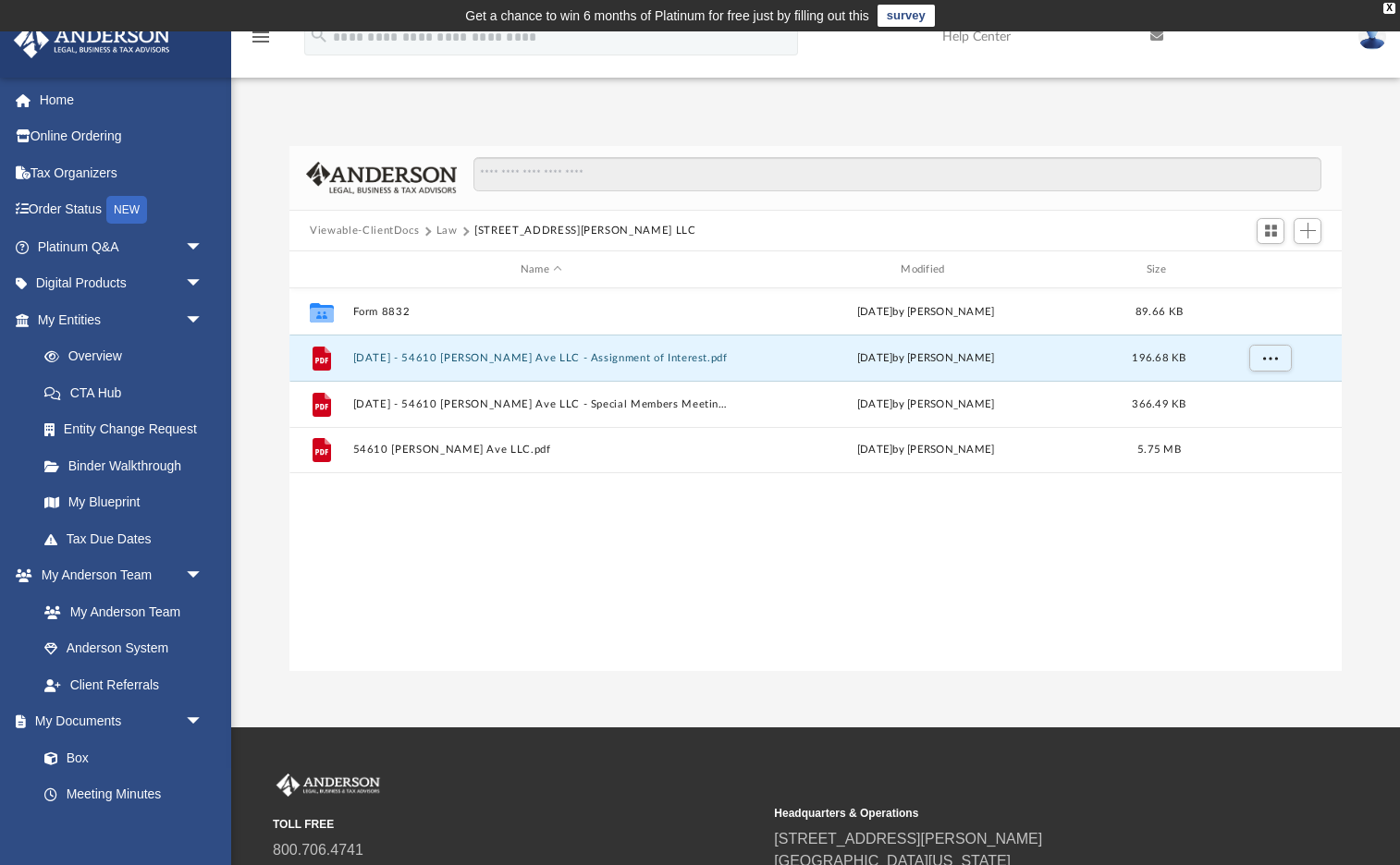
click at [445, 233] on button "Law" at bounding box center [447, 230] width 21 height 17
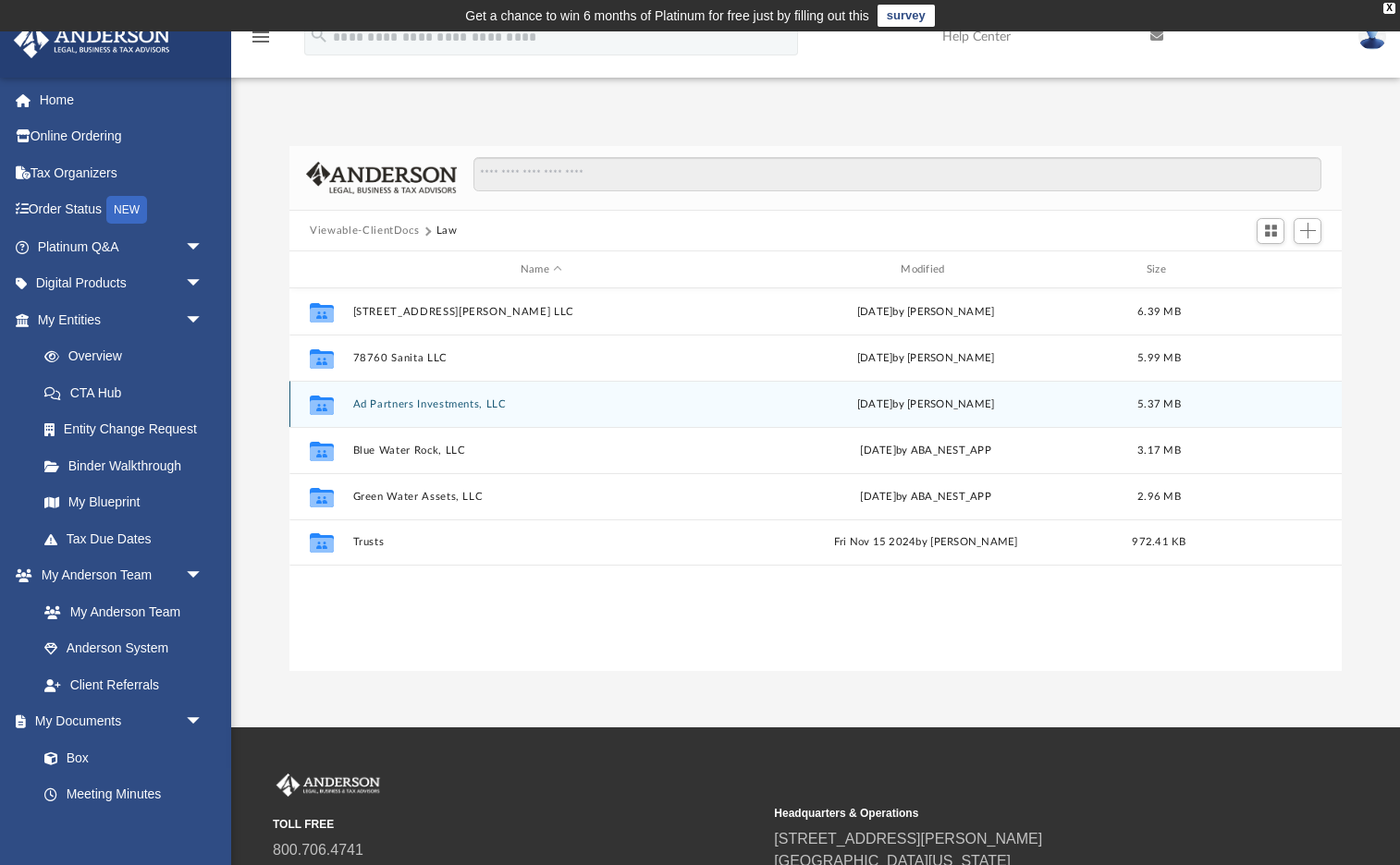
click at [434, 406] on button "Ad Partners Investments, LLC" at bounding box center [541, 404] width 376 height 12
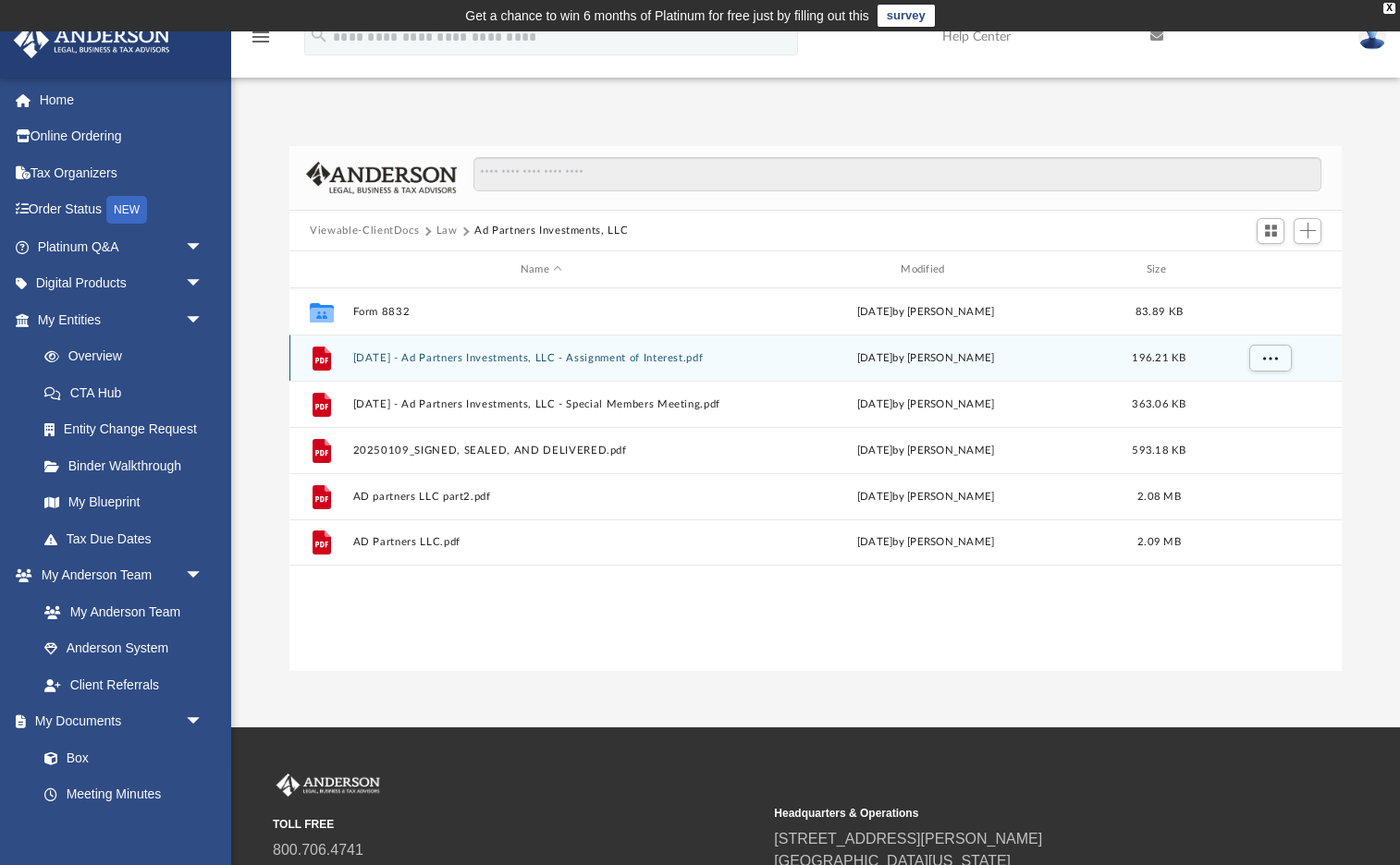
click at [575, 363] on button "2025.01.08 - Ad Partners Investments, LLC - Assignment of Interest.pdf" at bounding box center [541, 358] width 376 height 12
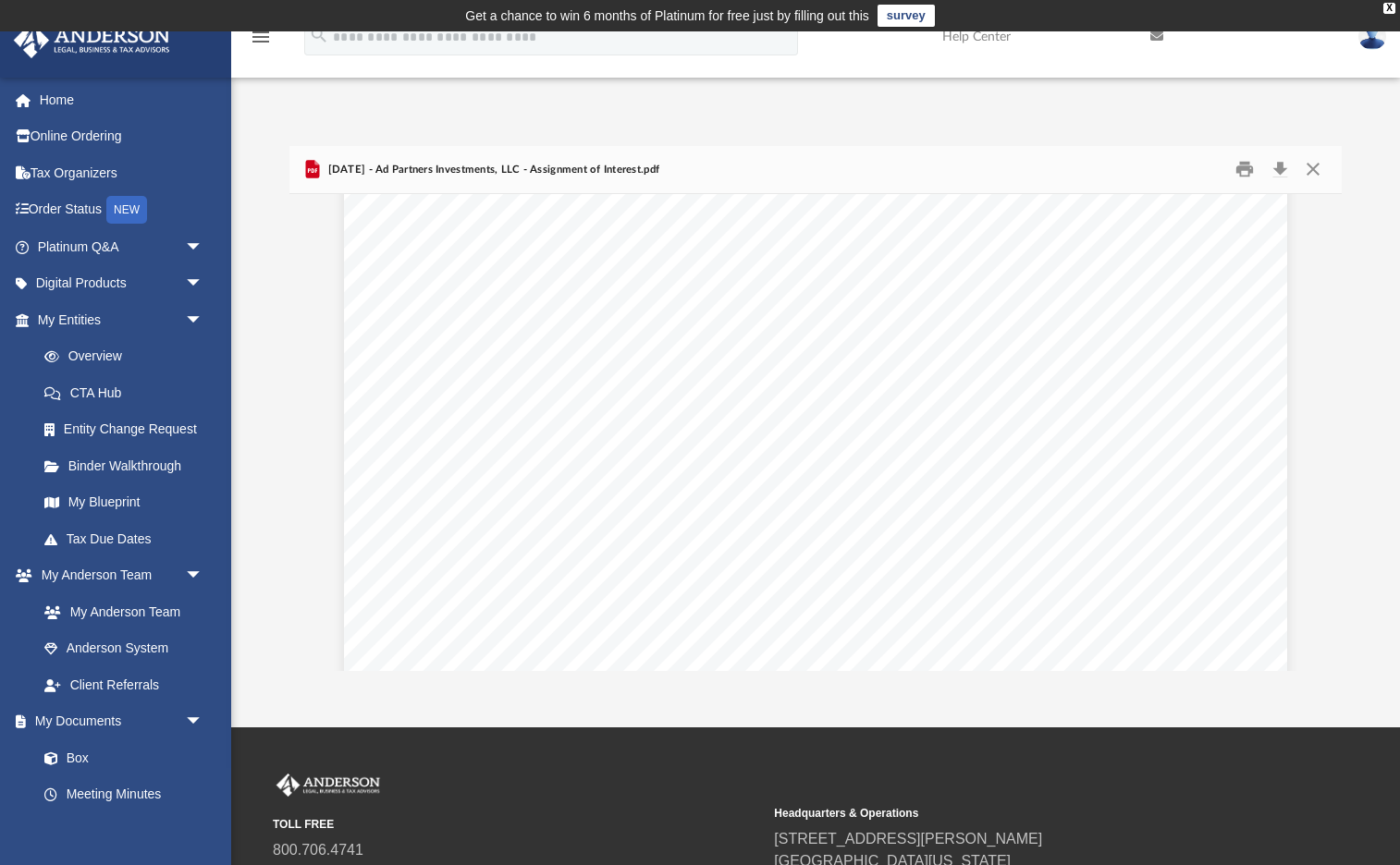
scroll to position [4090, 0]
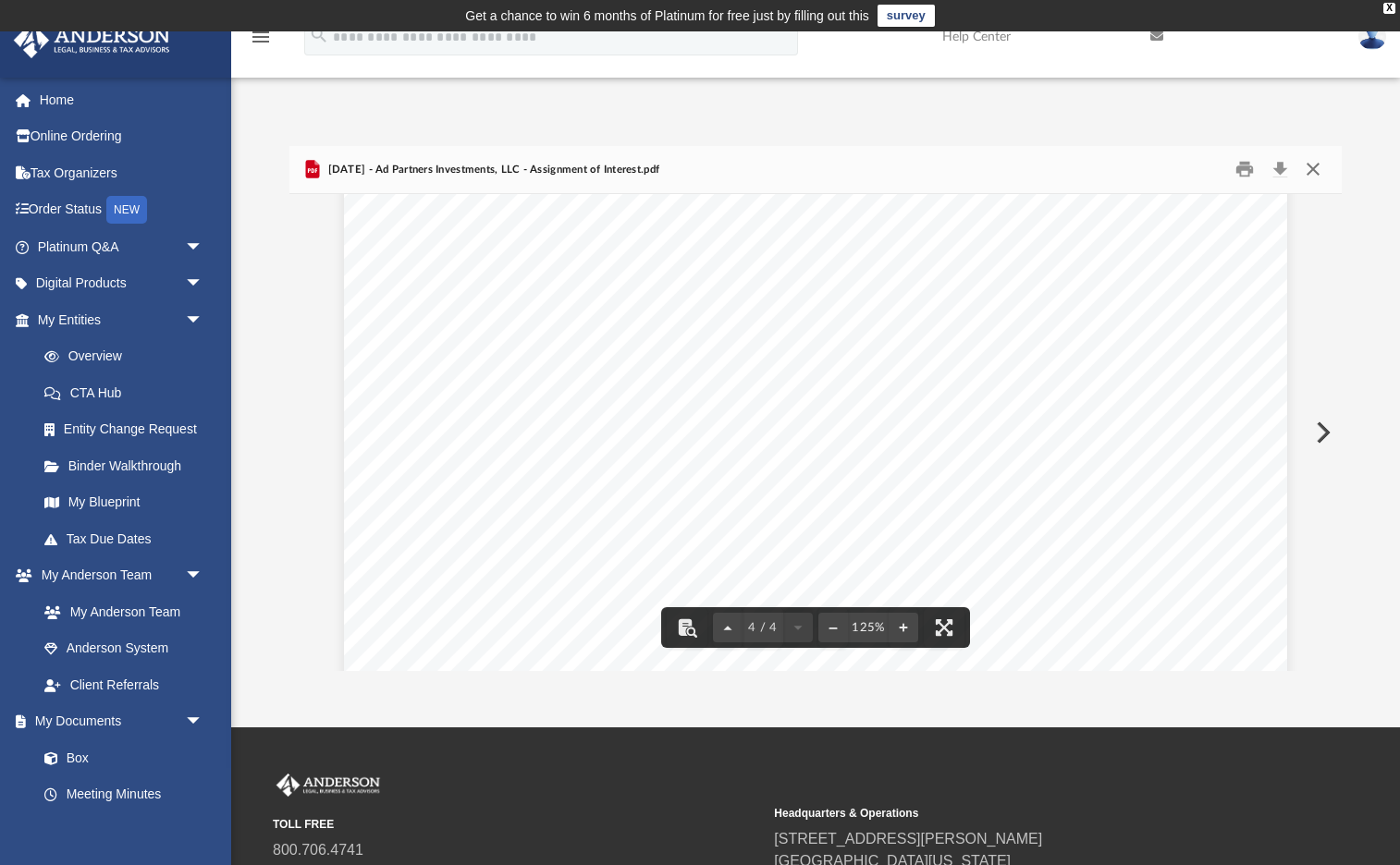
click at [1312, 166] on button "Close" at bounding box center [1312, 169] width 33 height 28
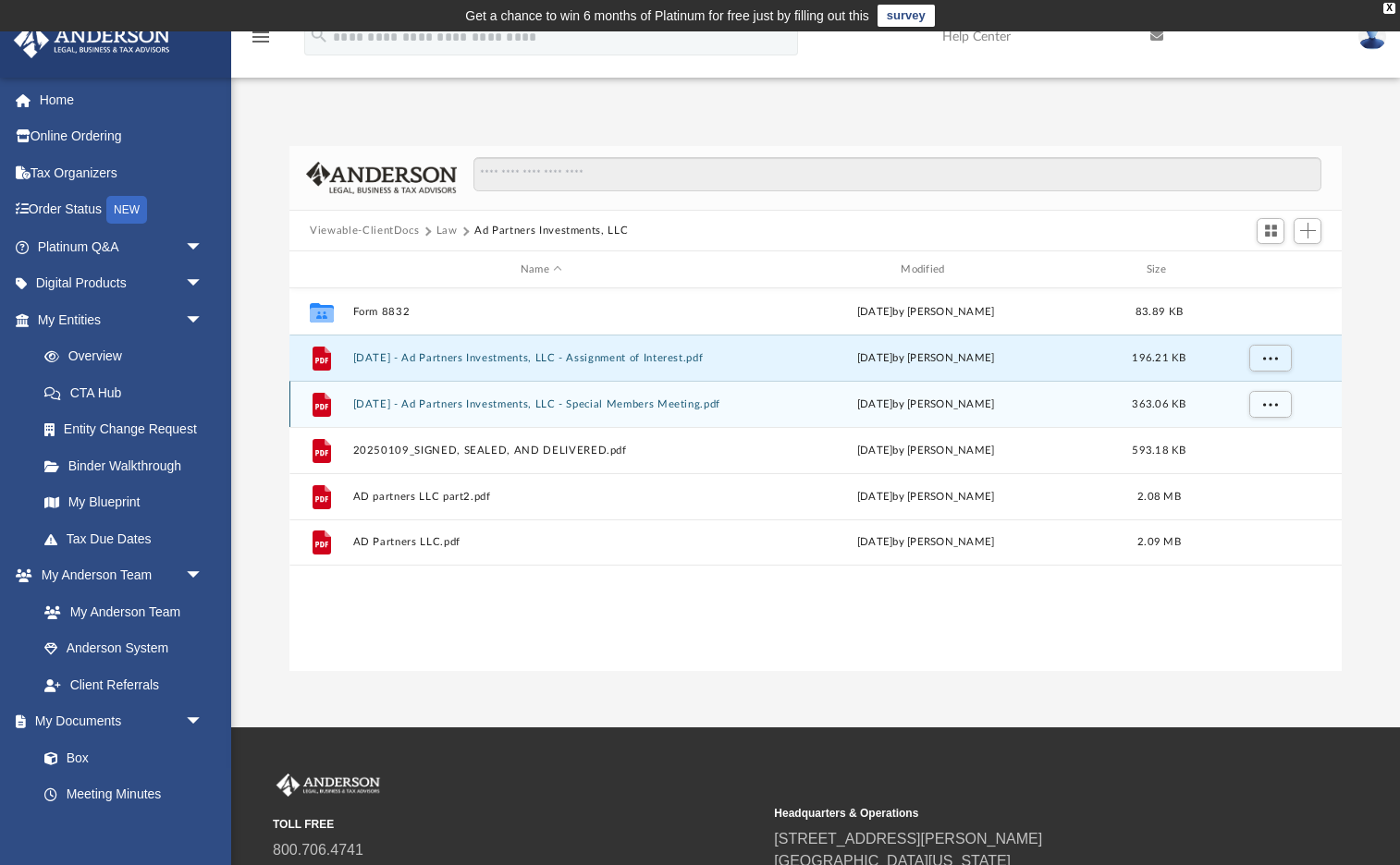
click at [498, 405] on button "2025.01.08 - Ad Partners Investments, LLC - Special Members Meeting.pdf" at bounding box center [541, 404] width 376 height 12
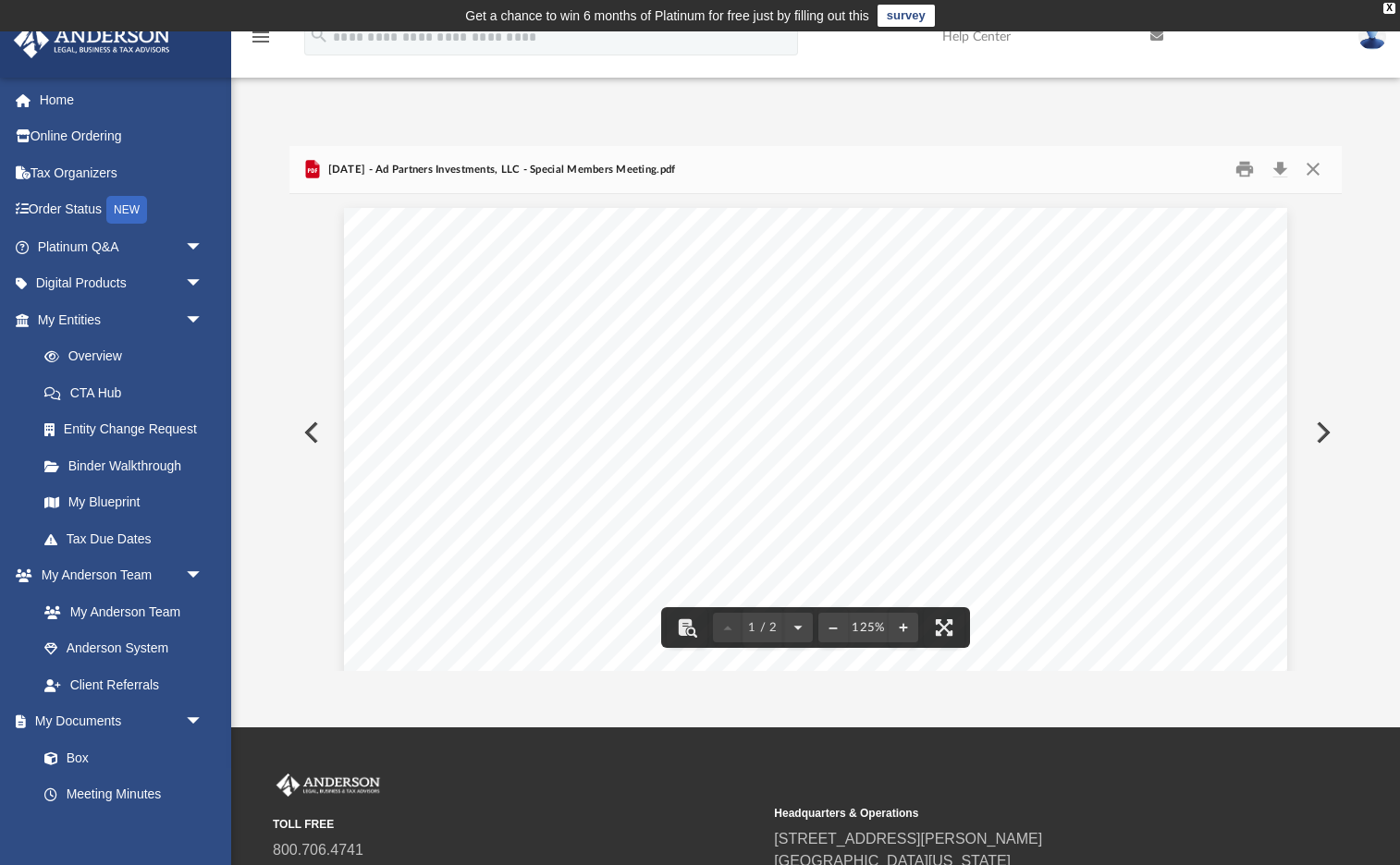
scroll to position [0, 0]
click at [1316, 173] on button "Close" at bounding box center [1312, 169] width 33 height 28
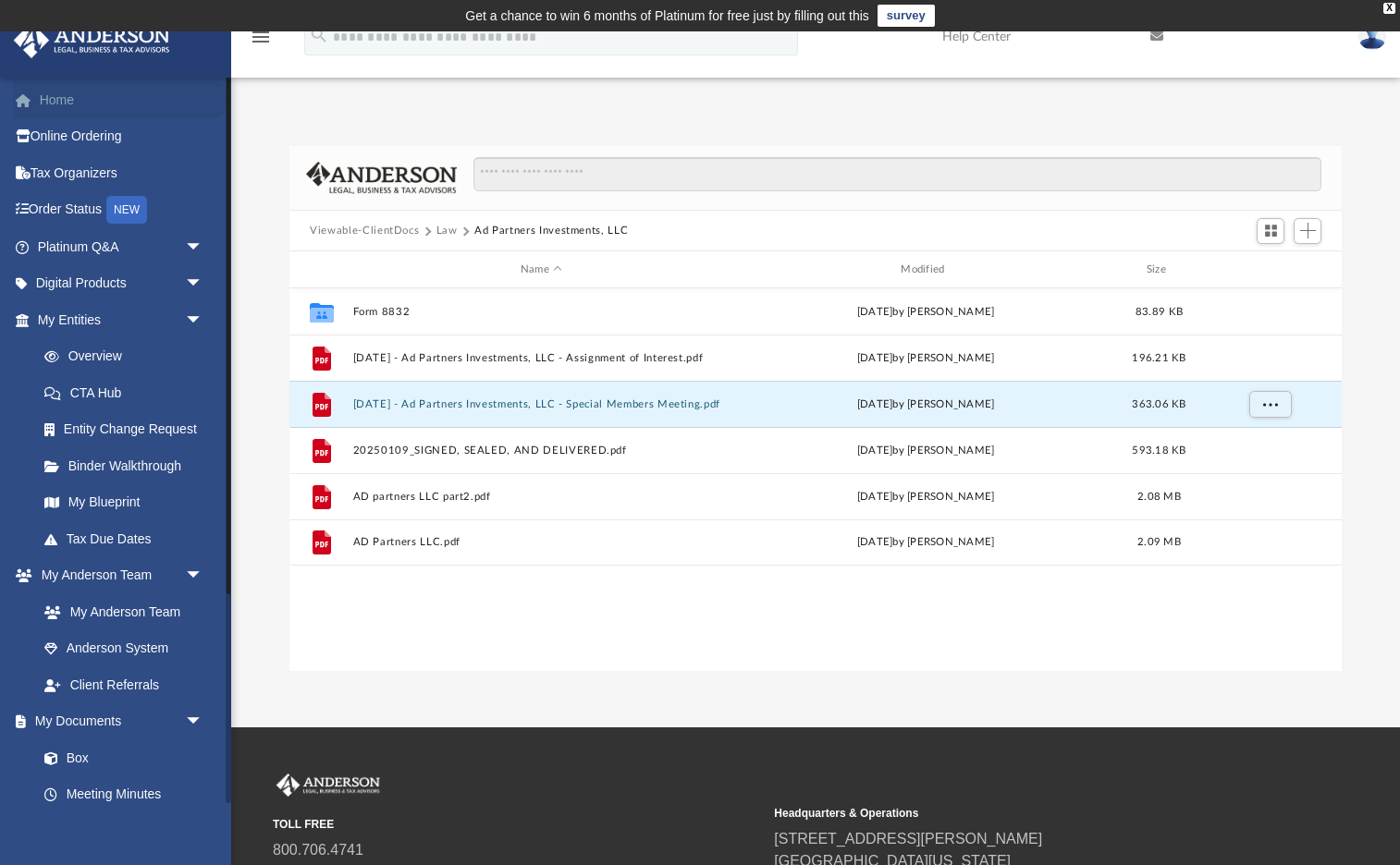
click at [88, 95] on link "Home" at bounding box center [122, 100] width 218 height 37
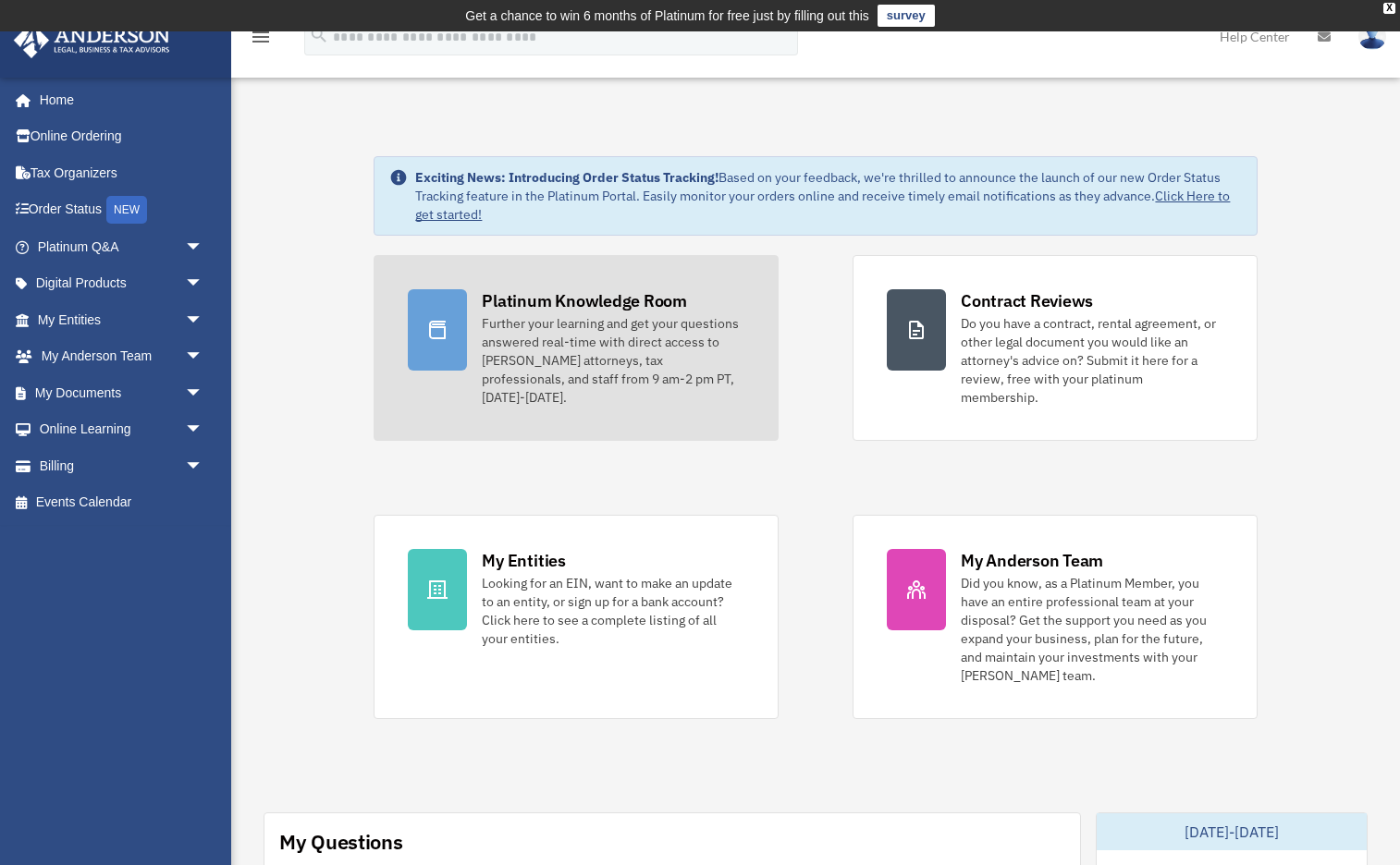
click at [555, 314] on div "Further your learning and get your questions answered real-time with direct acc…" at bounding box center [613, 360] width 262 height 92
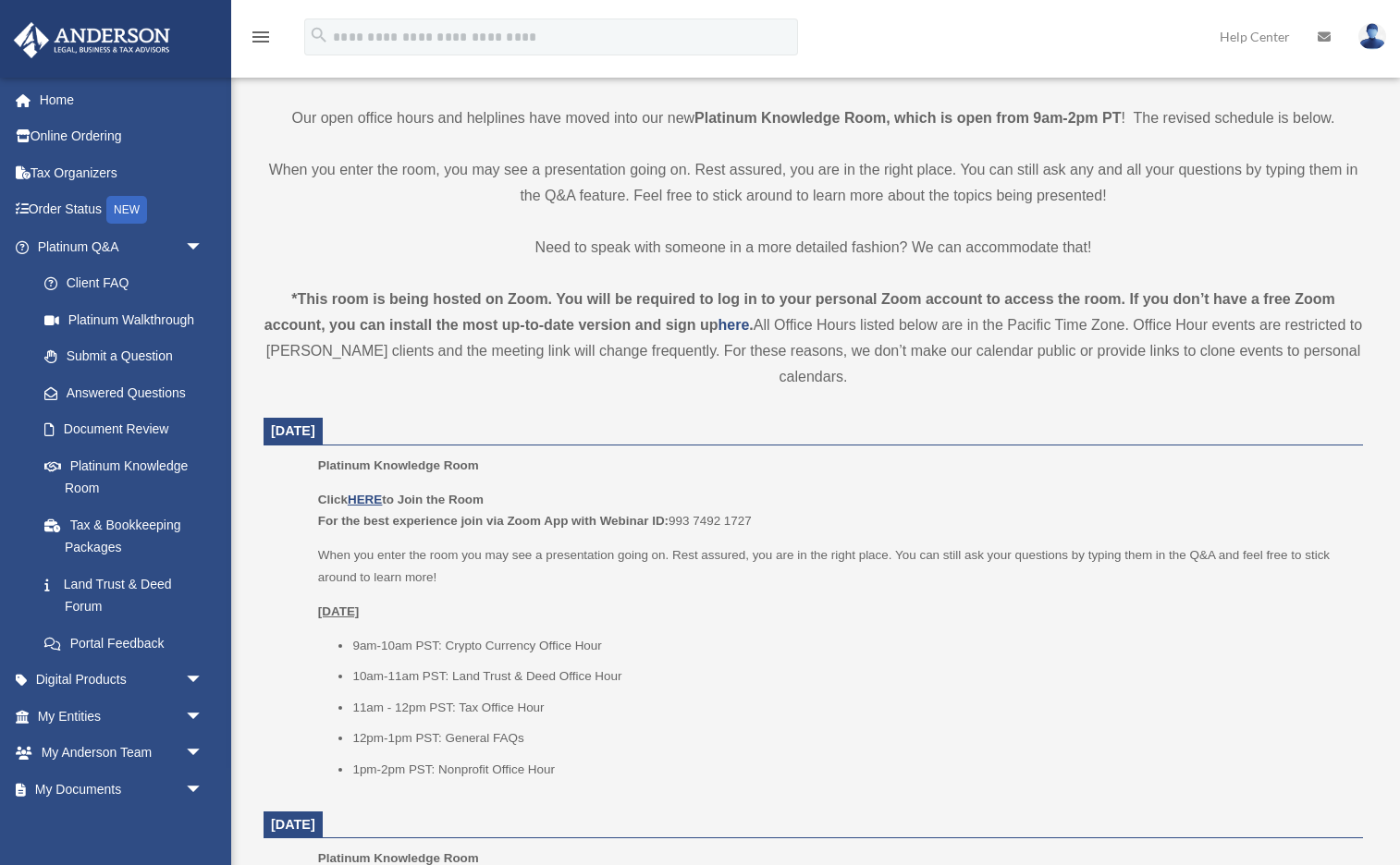
scroll to position [453, 0]
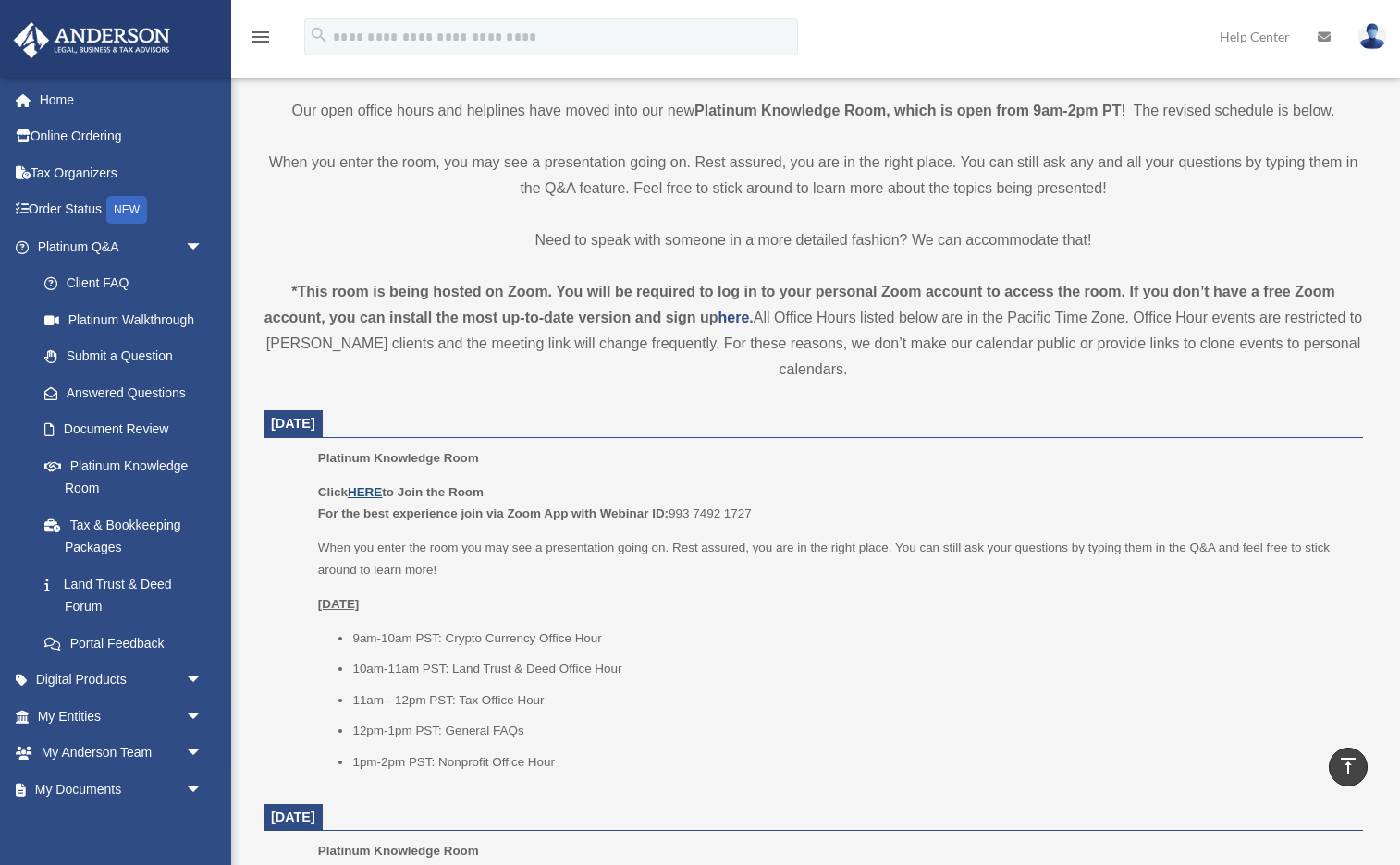
click at [369, 485] on u "HERE" at bounding box center [365, 492] width 34 height 14
